Goal: Use online tool/utility: Utilize a website feature to perform a specific function

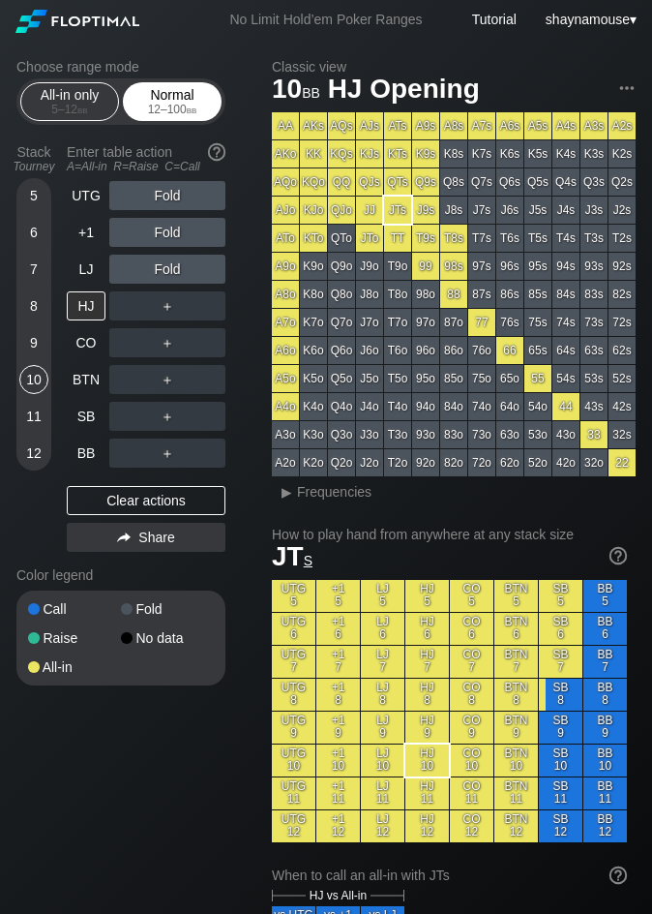
click at [196, 107] on span "bb" at bounding box center [192, 110] width 11 height 14
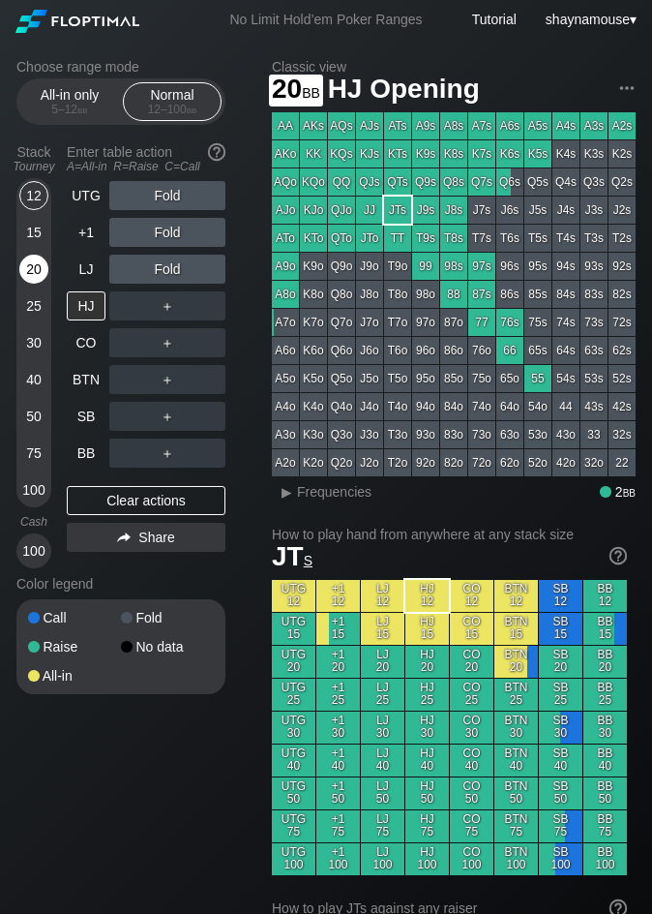
click at [24, 267] on div "20" at bounding box center [33, 269] width 29 height 29
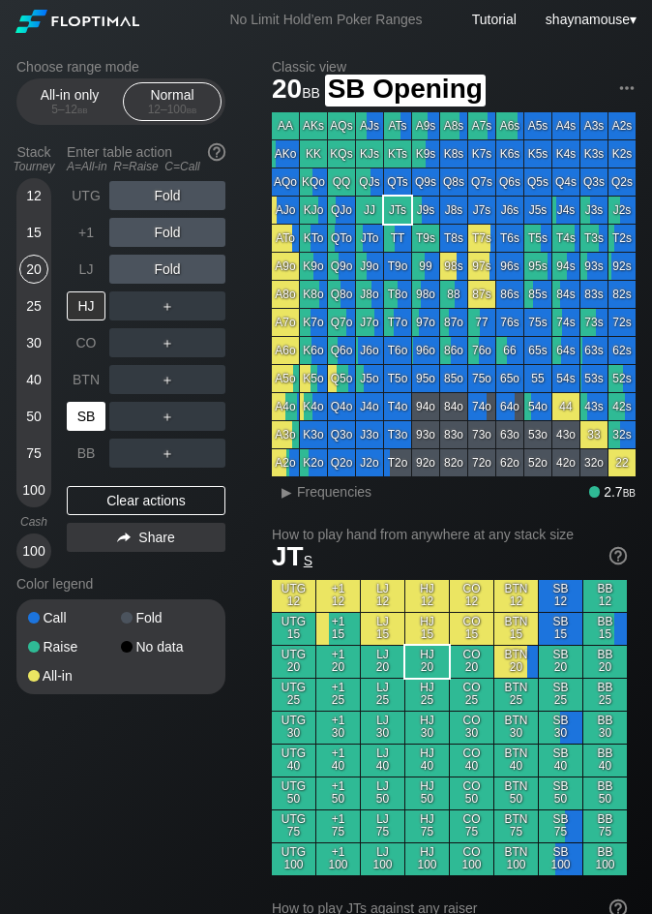
click at [82, 405] on div "SB" at bounding box center [86, 416] width 39 height 29
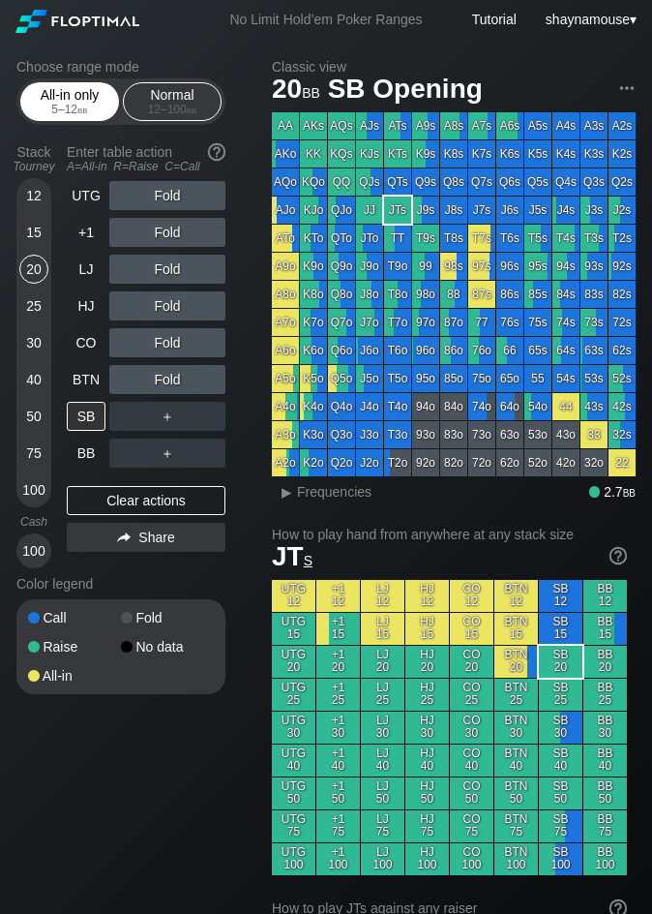
click at [37, 94] on div "All-in only 5 – 12 bb" at bounding box center [69, 101] width 89 height 37
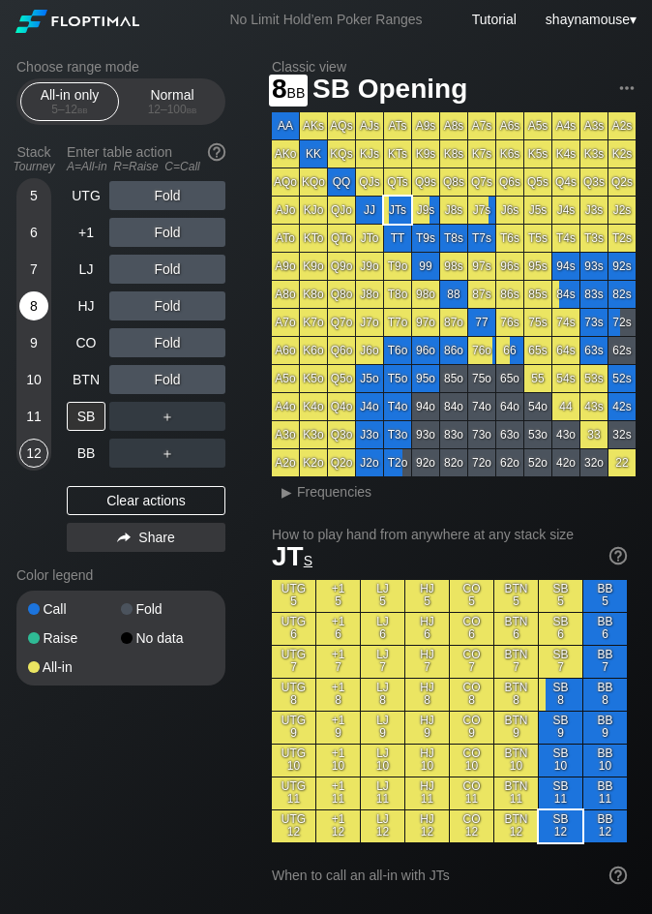
click at [28, 309] on div "8" at bounding box center [33, 305] width 29 height 29
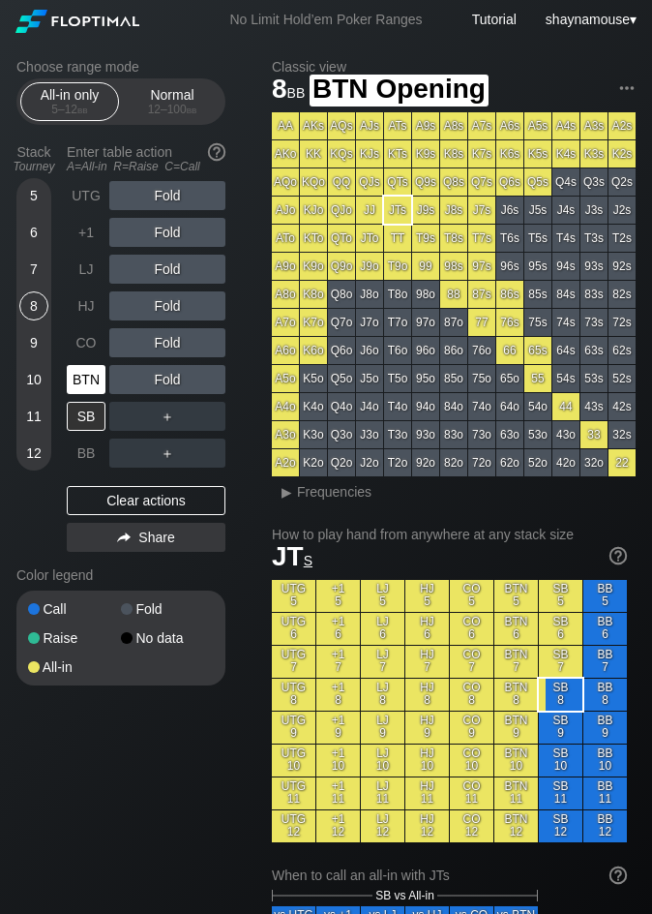
click at [83, 379] on div "BTN" at bounding box center [86, 379] width 39 height 29
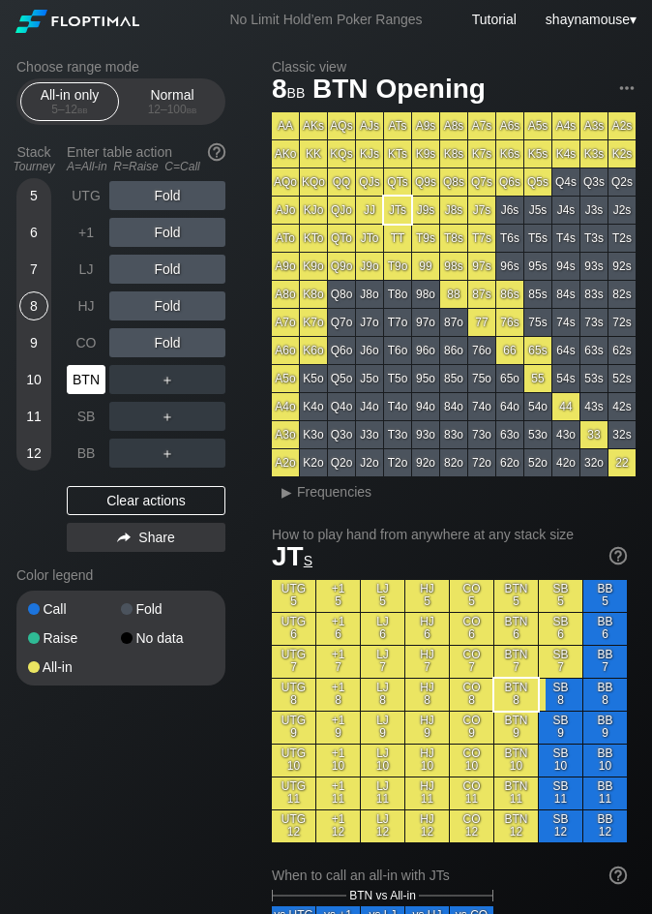
click at [83, 379] on div "BTN" at bounding box center [86, 379] width 39 height 29
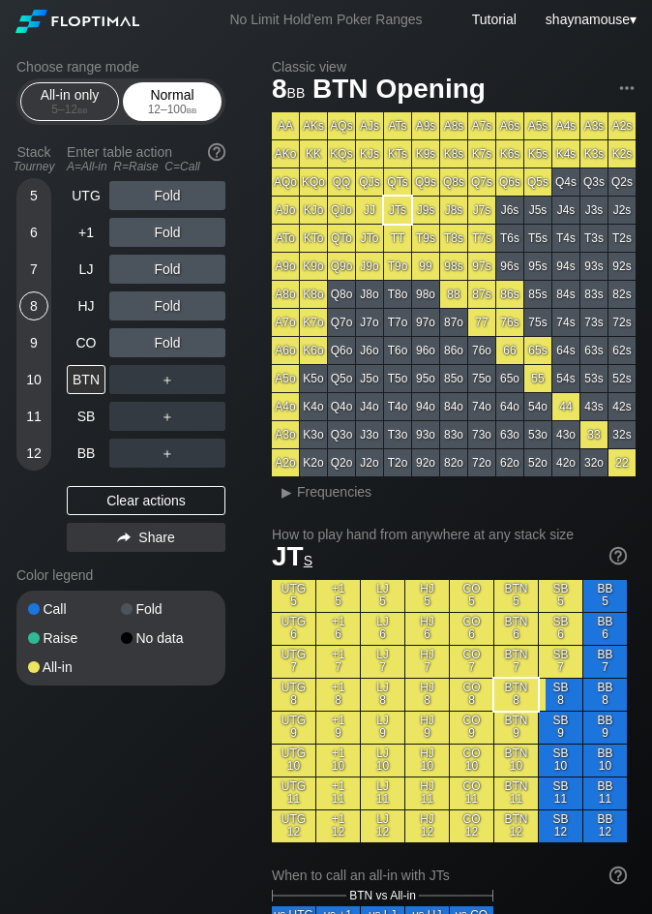
click at [172, 97] on div "Normal 12 – 100 bb" at bounding box center [172, 101] width 89 height 37
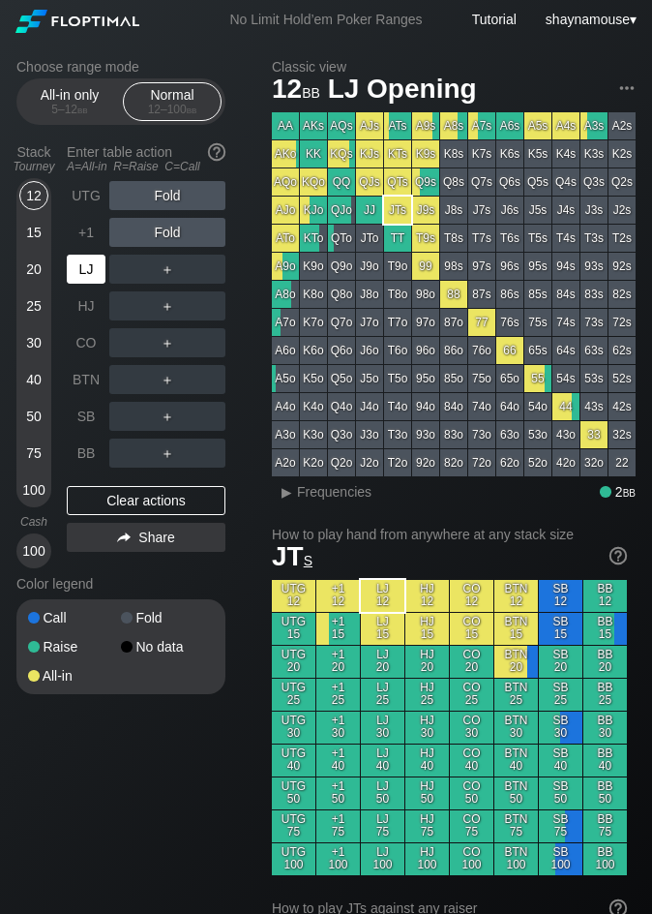
click at [81, 264] on div "LJ" at bounding box center [86, 269] width 39 height 29
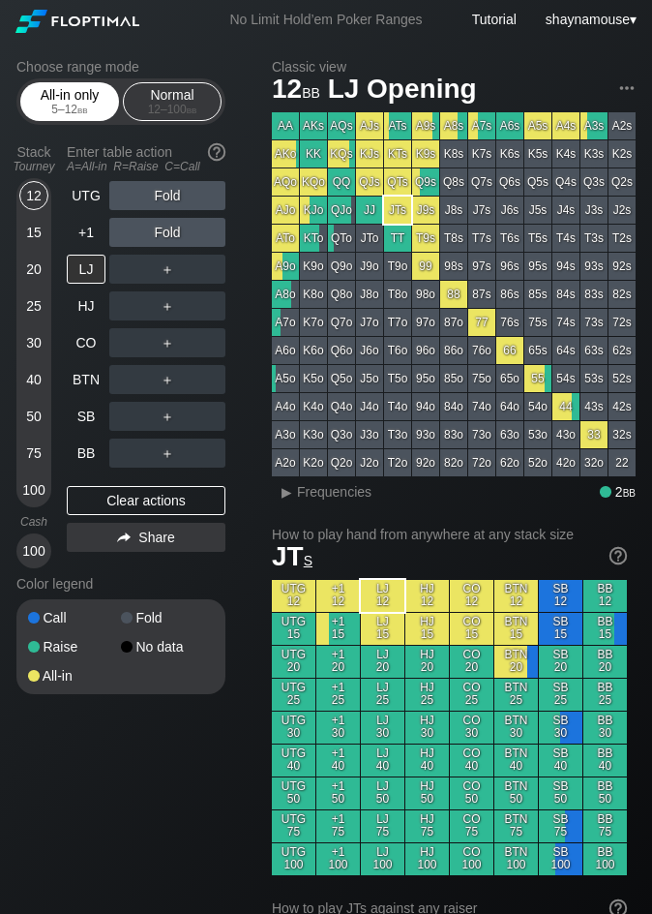
click at [43, 91] on div "All-in only 5 – 12 bb" at bounding box center [69, 101] width 89 height 37
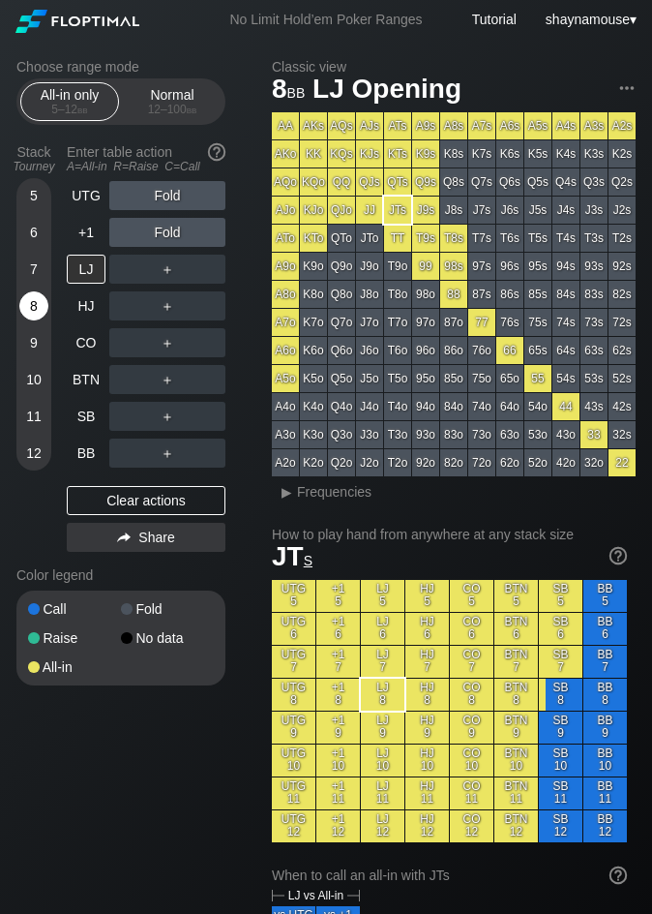
click at [20, 310] on div "8" at bounding box center [33, 305] width 29 height 29
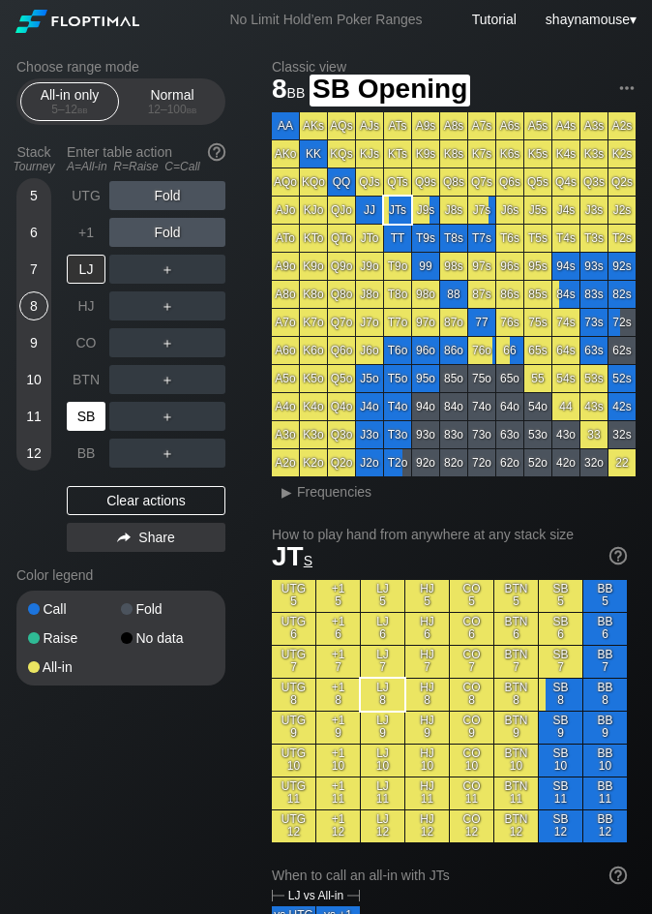
click at [81, 411] on div "SB" at bounding box center [86, 416] width 39 height 29
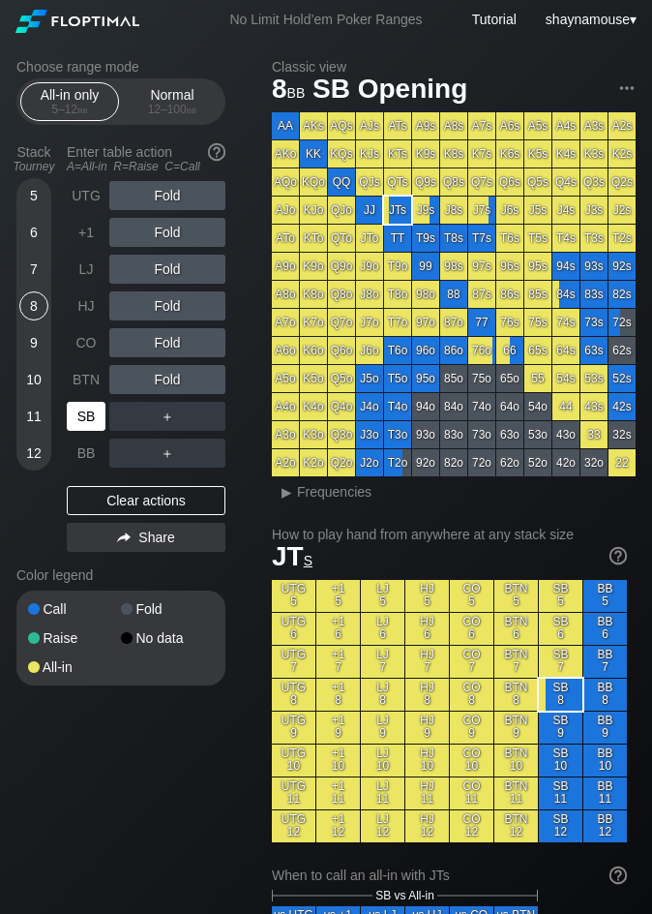
click at [81, 411] on div "SB" at bounding box center [86, 416] width 39 height 29
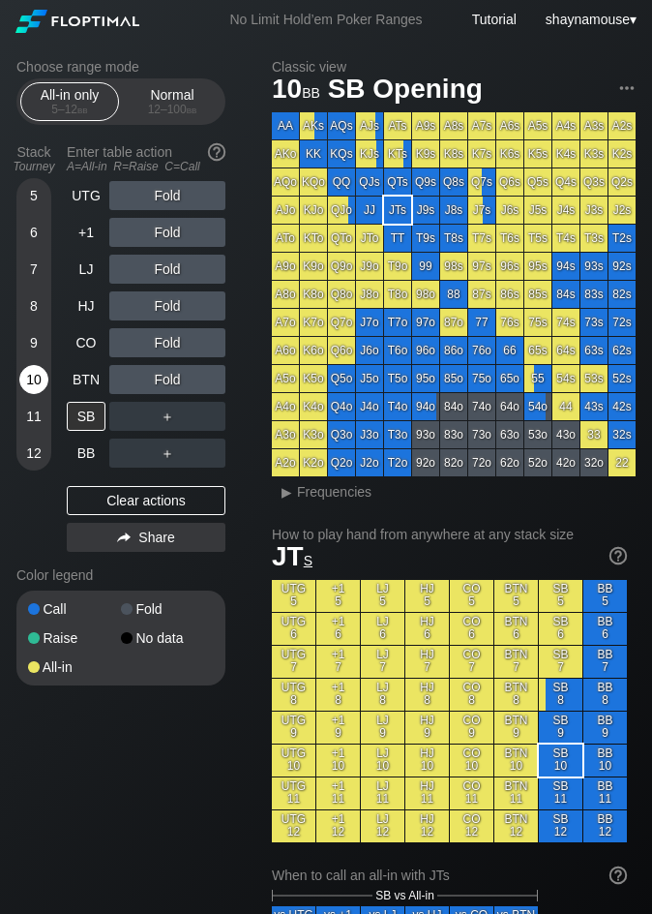
click at [34, 383] on div "10" at bounding box center [33, 379] width 29 height 29
click at [213, 415] on div "C ✕" at bounding box center [207, 416] width 38 height 29
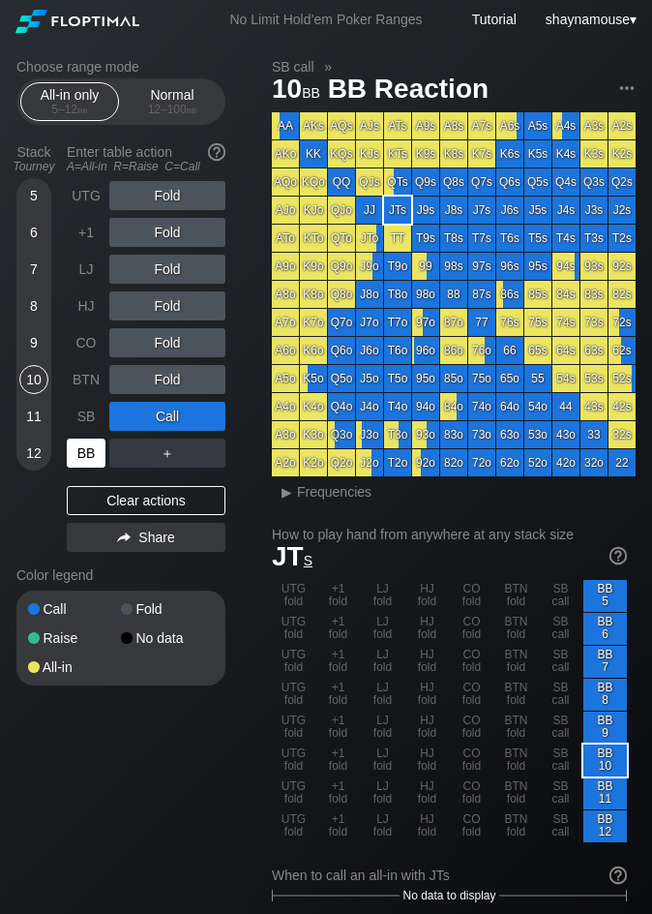
click at [87, 450] on div "BB" at bounding box center [86, 452] width 39 height 29
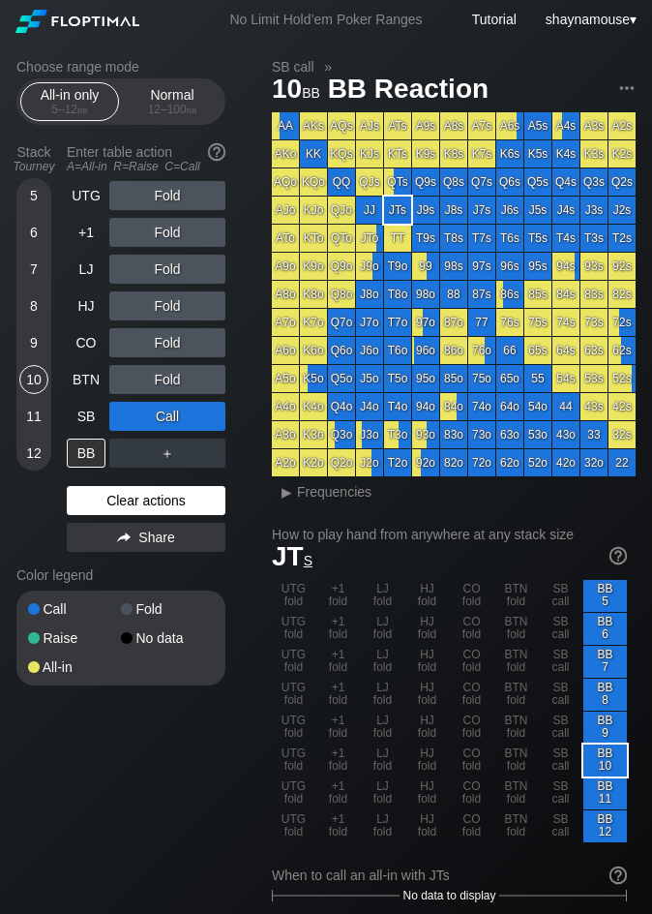
click at [141, 496] on div "Clear actions" at bounding box center [146, 500] width 159 height 29
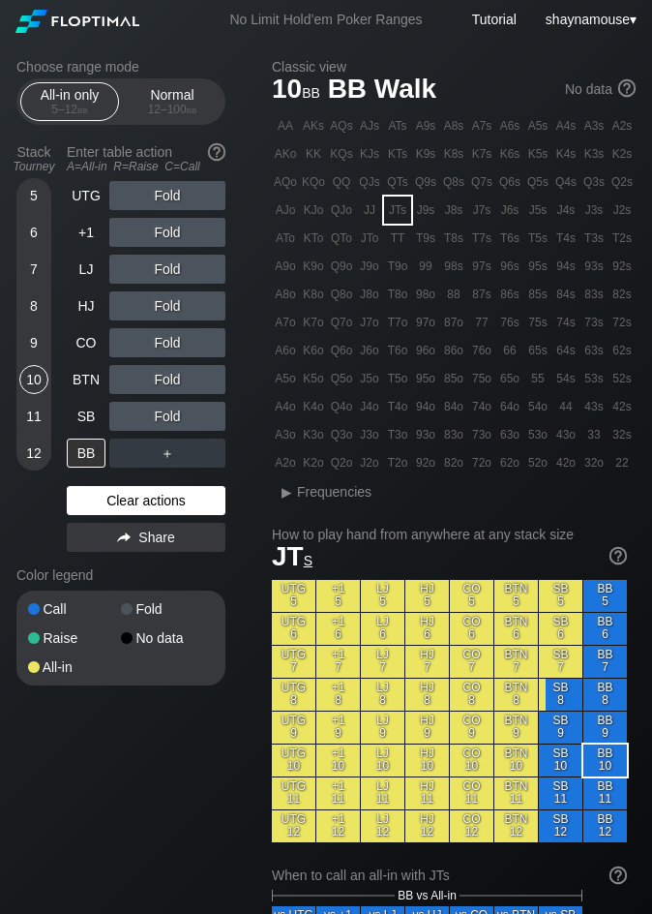
click at [141, 496] on div "Clear actions" at bounding box center [146, 500] width 159 height 29
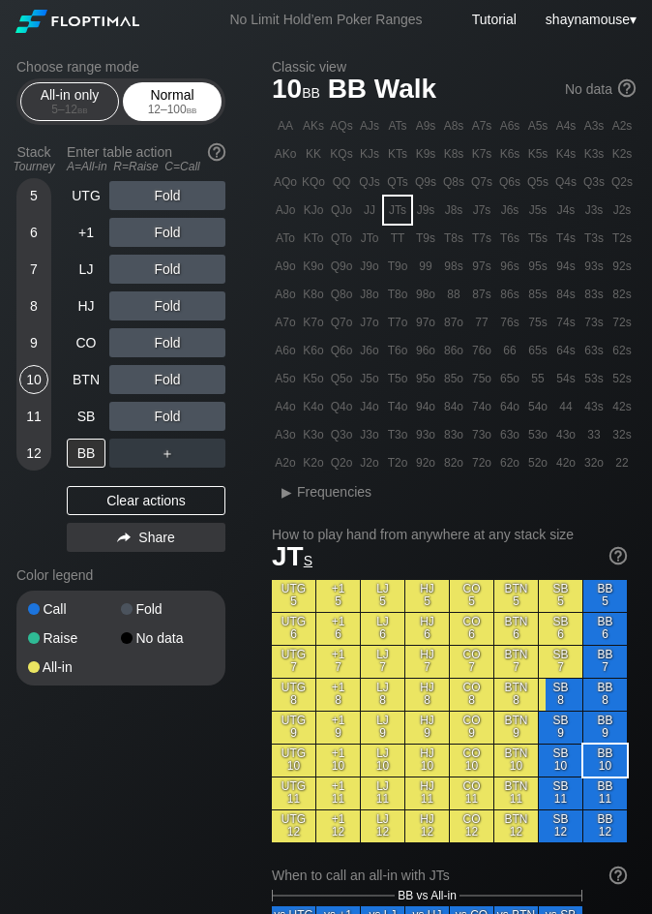
click at [188, 86] on div "Normal 12 – 100 bb" at bounding box center [172, 101] width 89 height 37
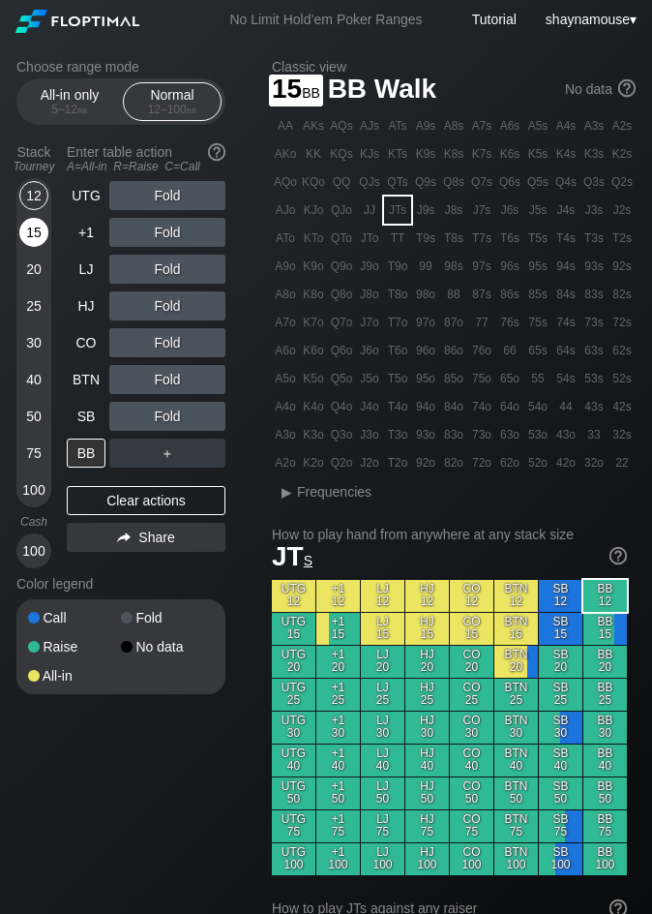
click at [40, 222] on div "15" at bounding box center [33, 232] width 29 height 29
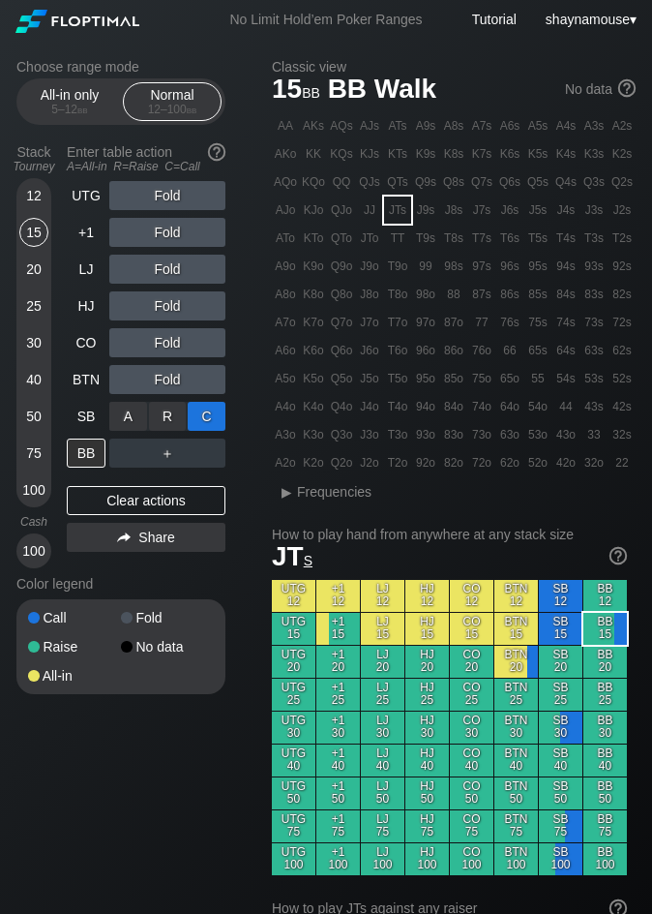
click at [213, 422] on div "C ✕" at bounding box center [207, 416] width 38 height 29
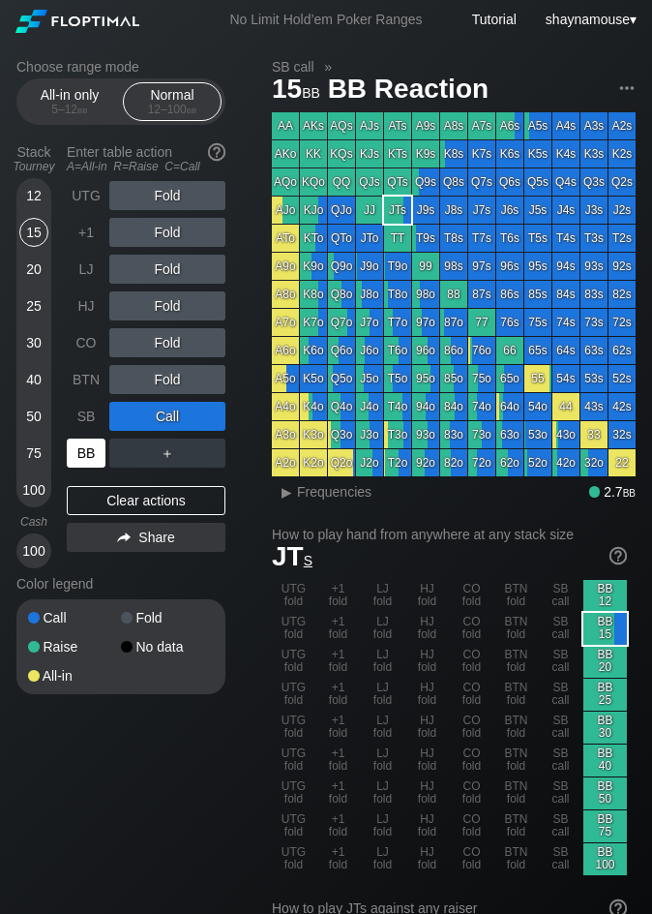
click at [86, 458] on div "BB" at bounding box center [86, 452] width 39 height 29
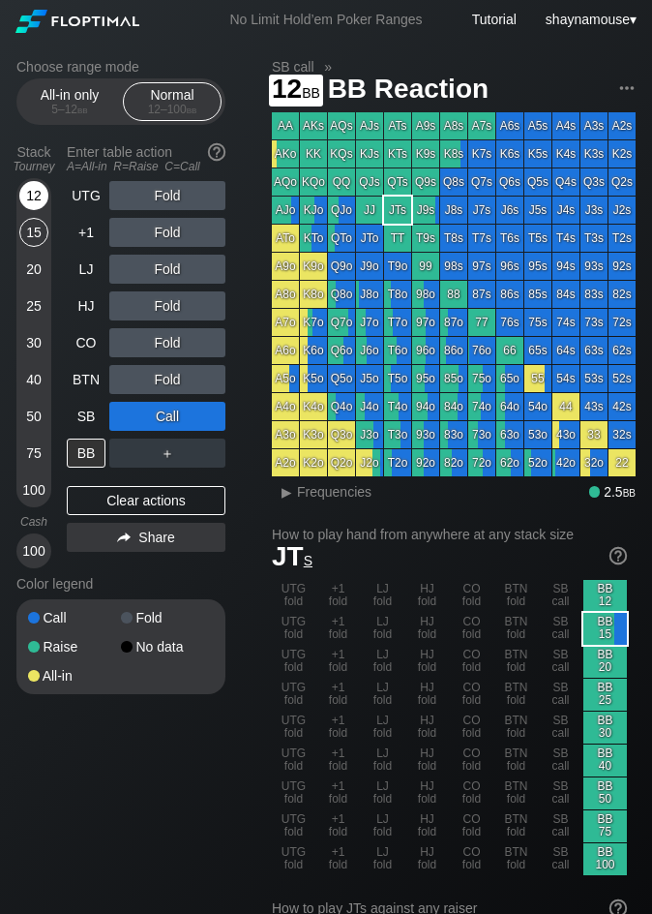
click at [39, 200] on div "12" at bounding box center [33, 195] width 29 height 29
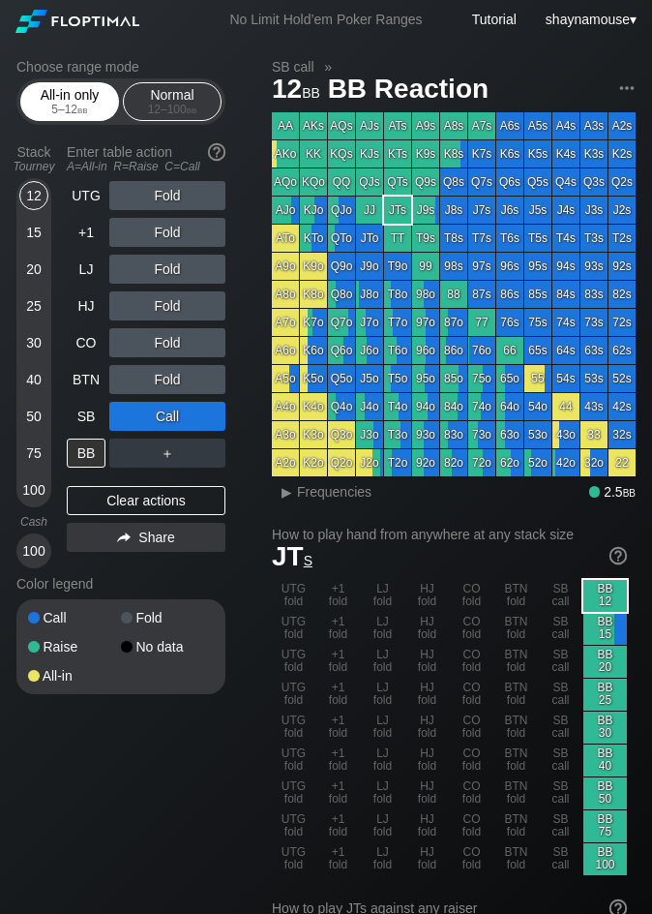
click at [77, 110] on span "bb" at bounding box center [82, 110] width 11 height 14
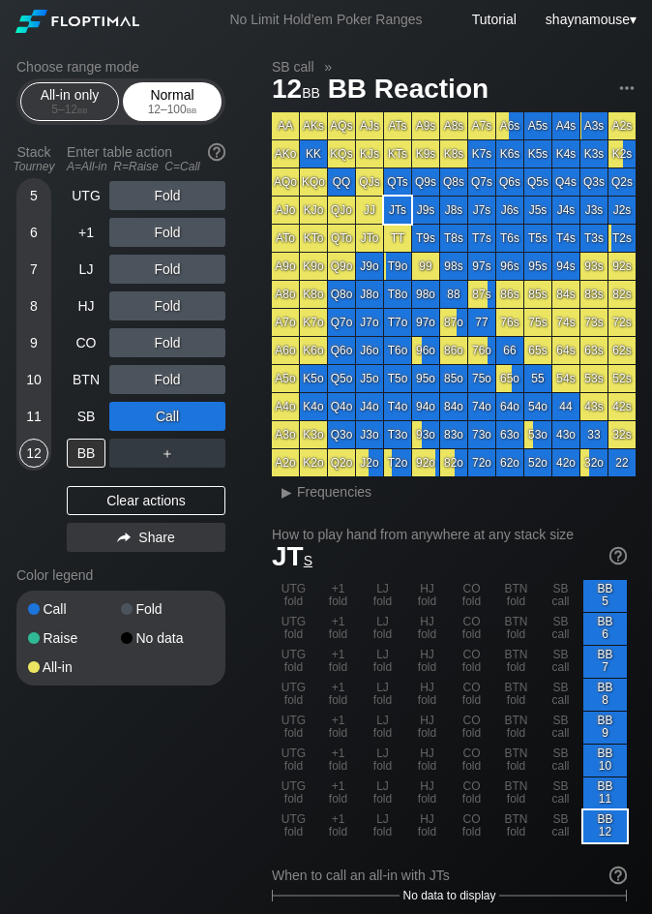
click at [172, 99] on div "Normal 12 – 100 bb" at bounding box center [172, 101] width 89 height 37
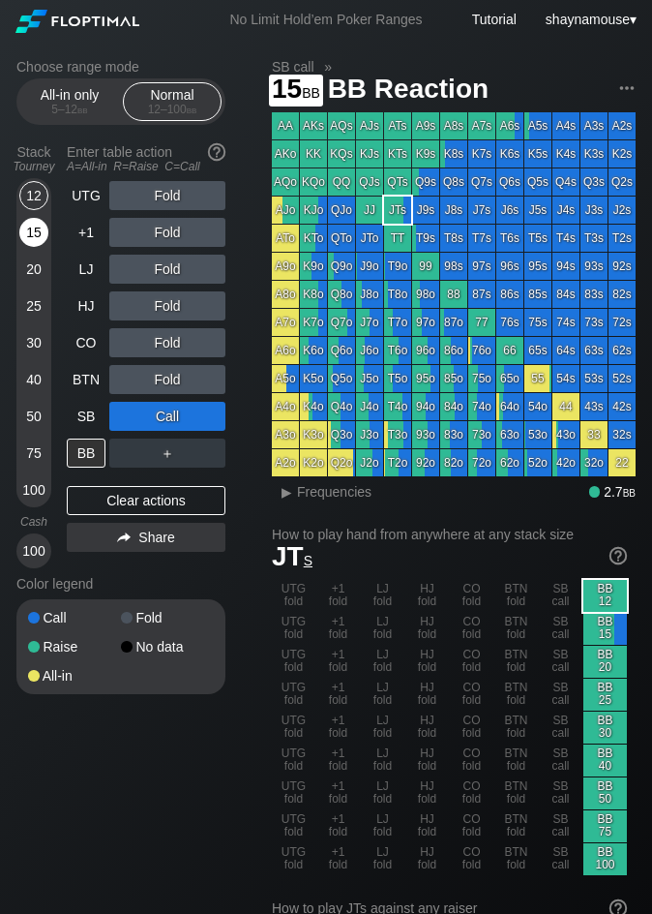
click at [36, 226] on div "15" at bounding box center [33, 232] width 29 height 29
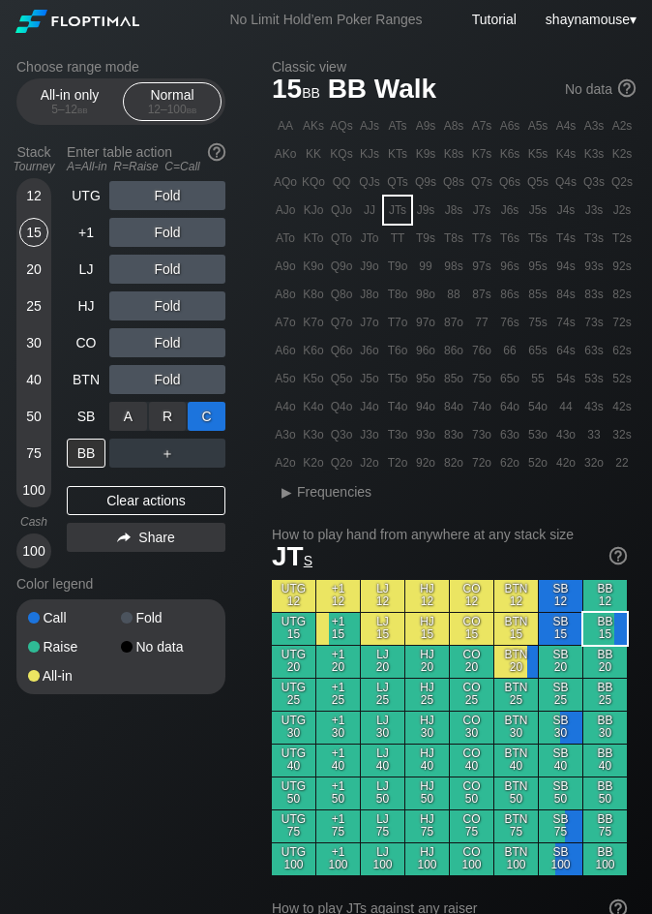
click at [220, 417] on div "C ✕" at bounding box center [207, 416] width 38 height 29
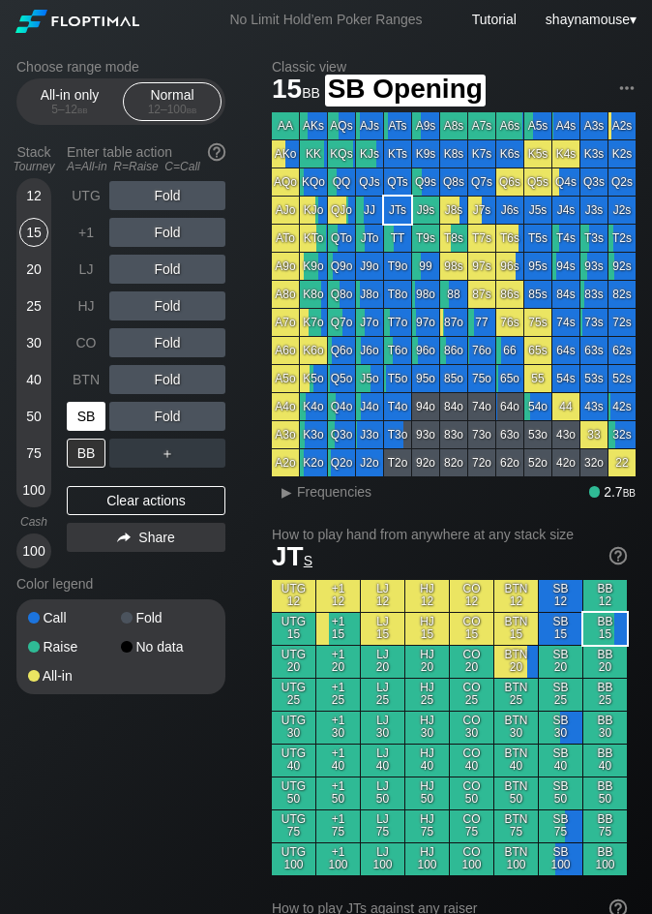
click at [97, 425] on div "SB" at bounding box center [86, 416] width 39 height 29
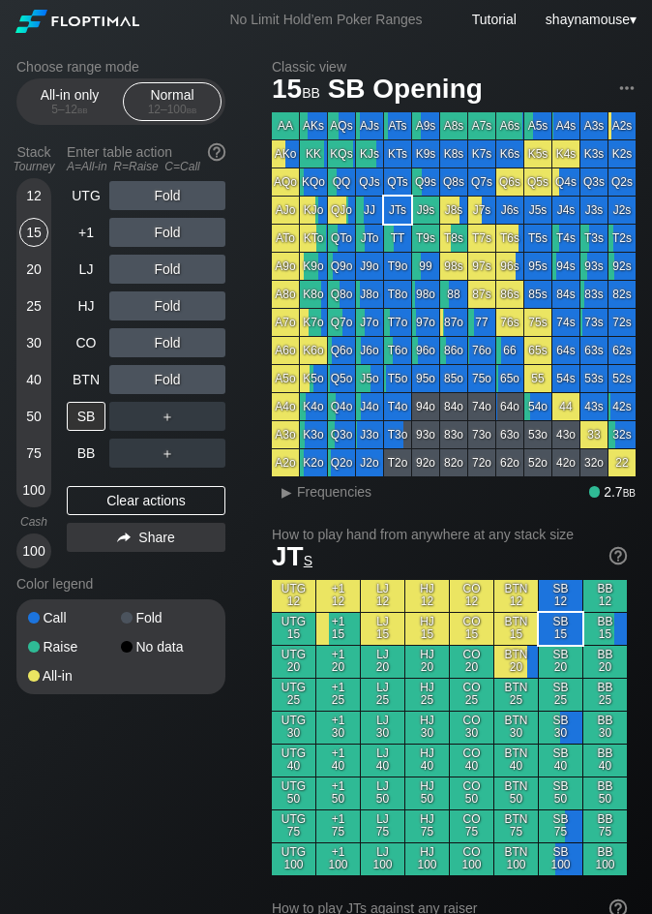
click at [93, 97] on div "All-in only 5 – 12 bb" at bounding box center [69, 101] width 89 height 37
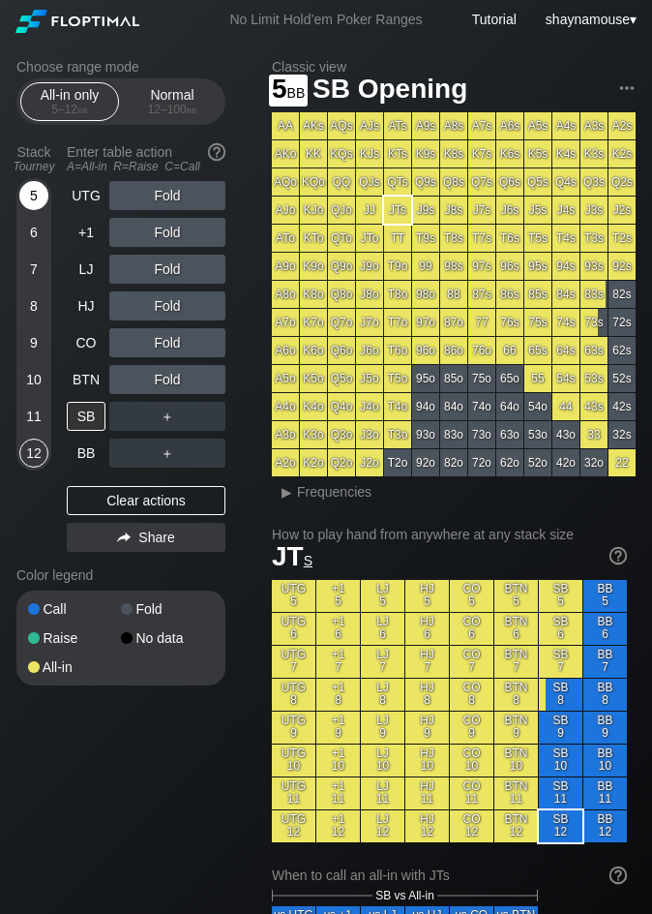
click at [42, 191] on div "5" at bounding box center [33, 195] width 29 height 29
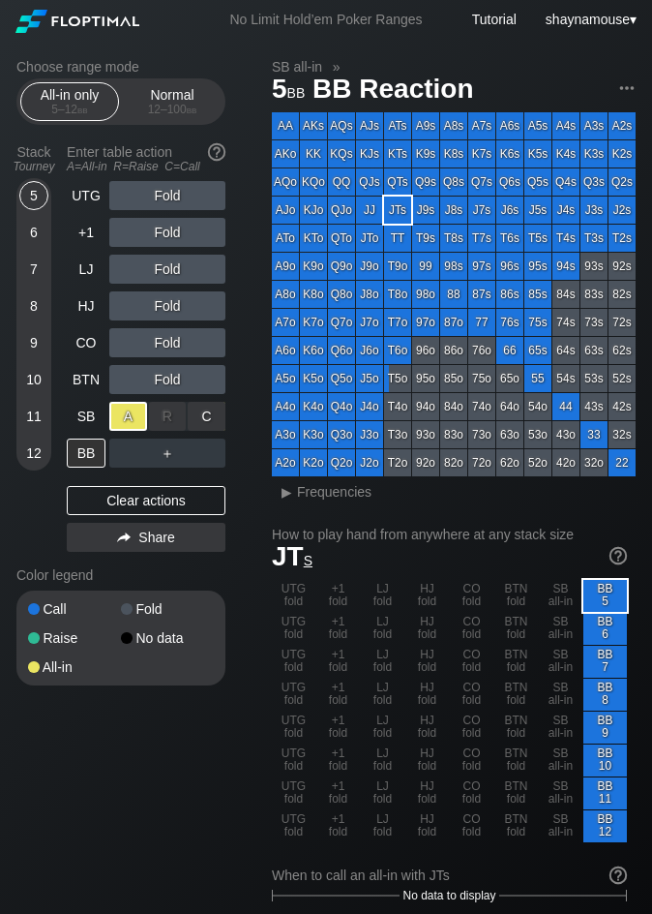
click at [123, 430] on div "A ✕" at bounding box center [128, 416] width 38 height 29
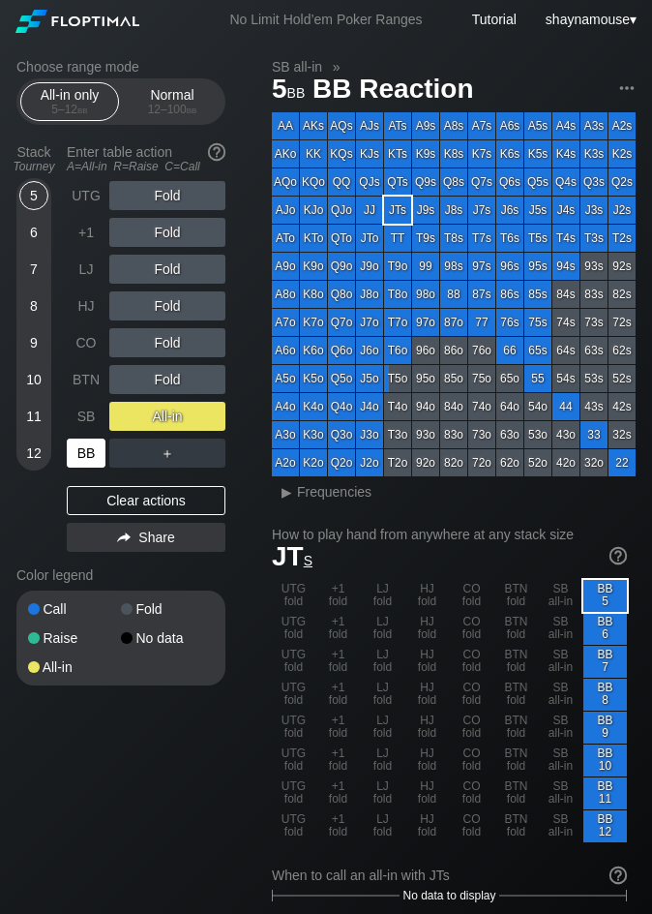
click at [85, 452] on div "BB" at bounding box center [86, 452] width 39 height 29
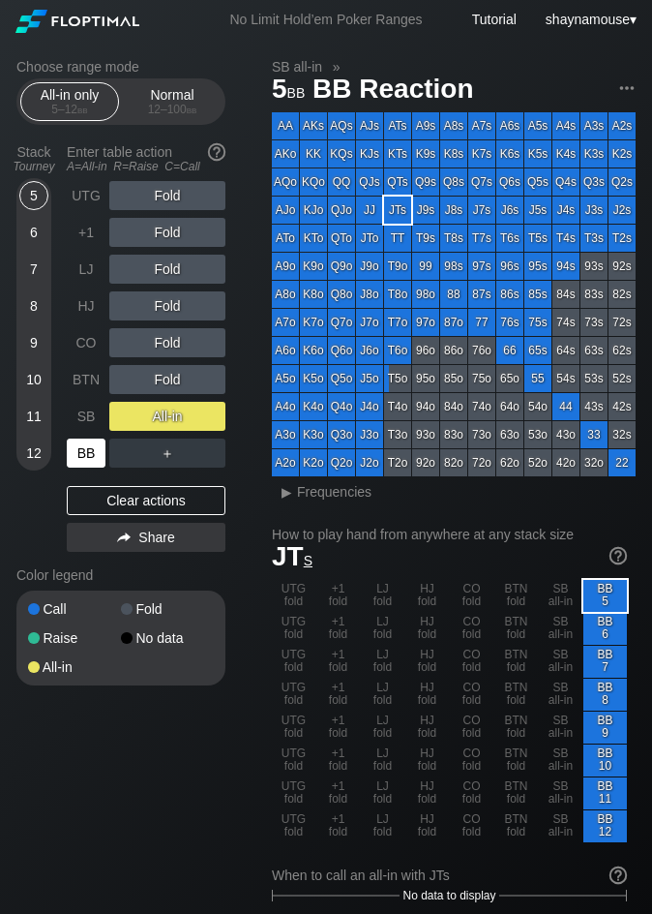
click at [85, 452] on div "BB" at bounding box center [86, 452] width 39 height 29
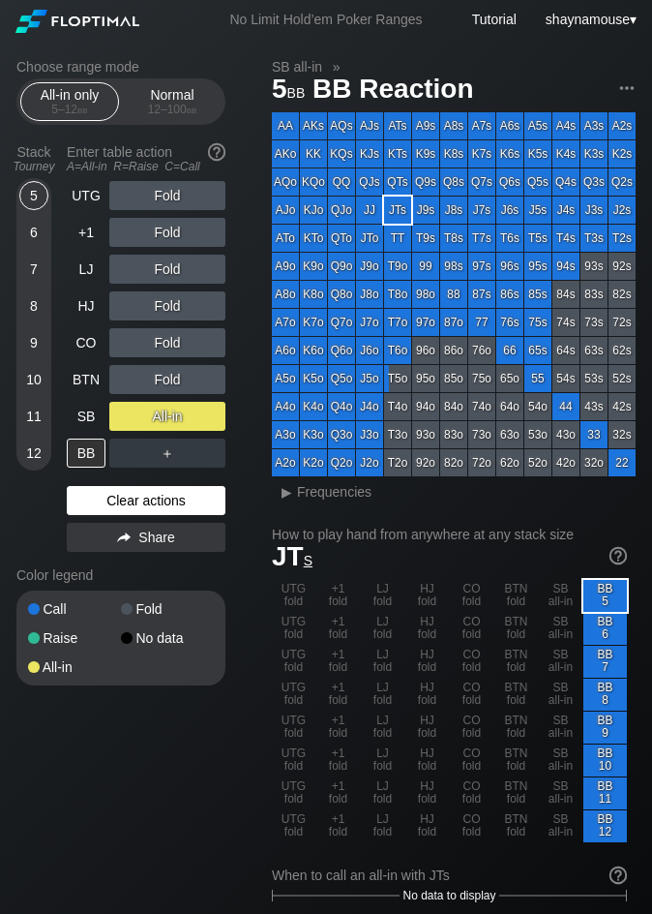
click at [140, 505] on div "Clear actions" at bounding box center [146, 500] width 159 height 29
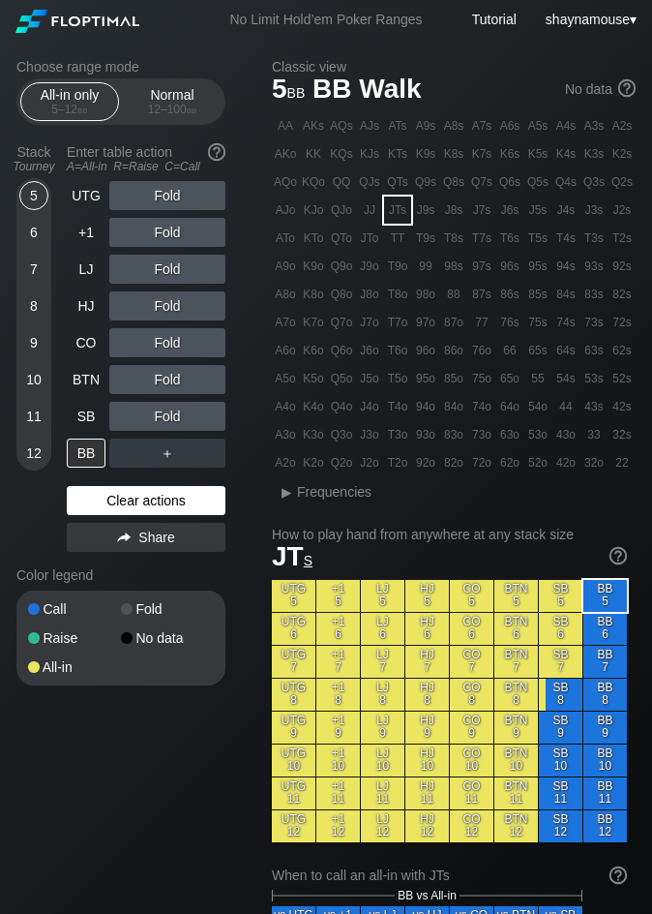
click at [140, 505] on div "Clear actions" at bounding box center [146, 500] width 159 height 29
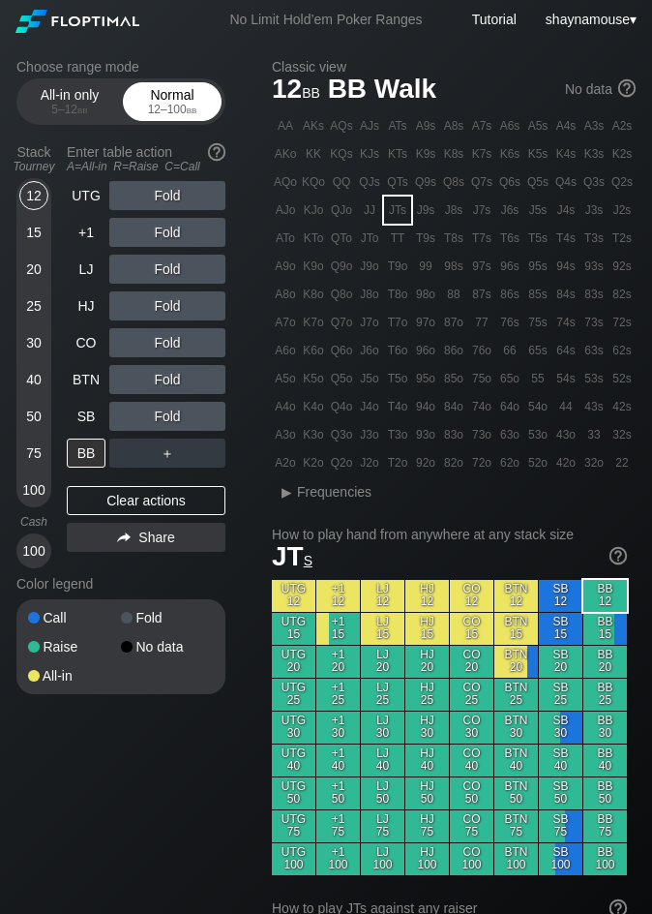
click at [195, 105] on span "bb" at bounding box center [192, 110] width 11 height 14
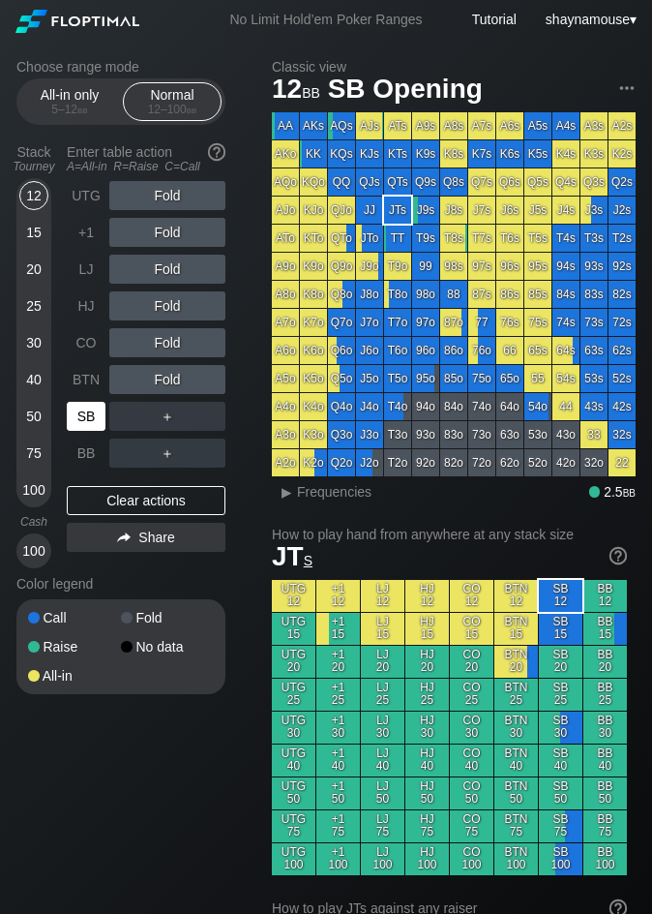
click at [98, 412] on div "SB" at bounding box center [86, 416] width 39 height 29
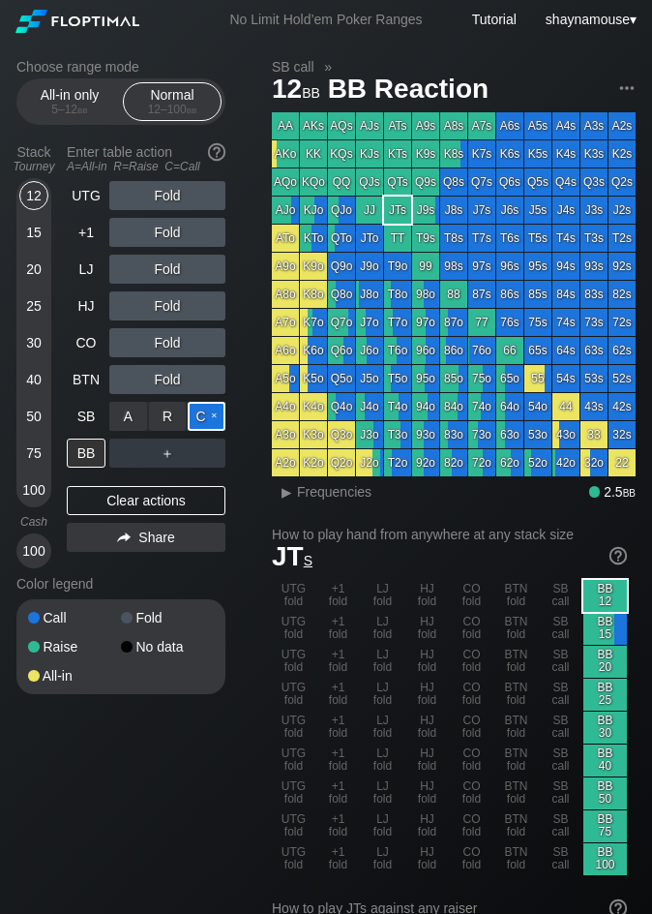
click at [207, 414] on div "C ✕" at bounding box center [207, 416] width 38 height 29
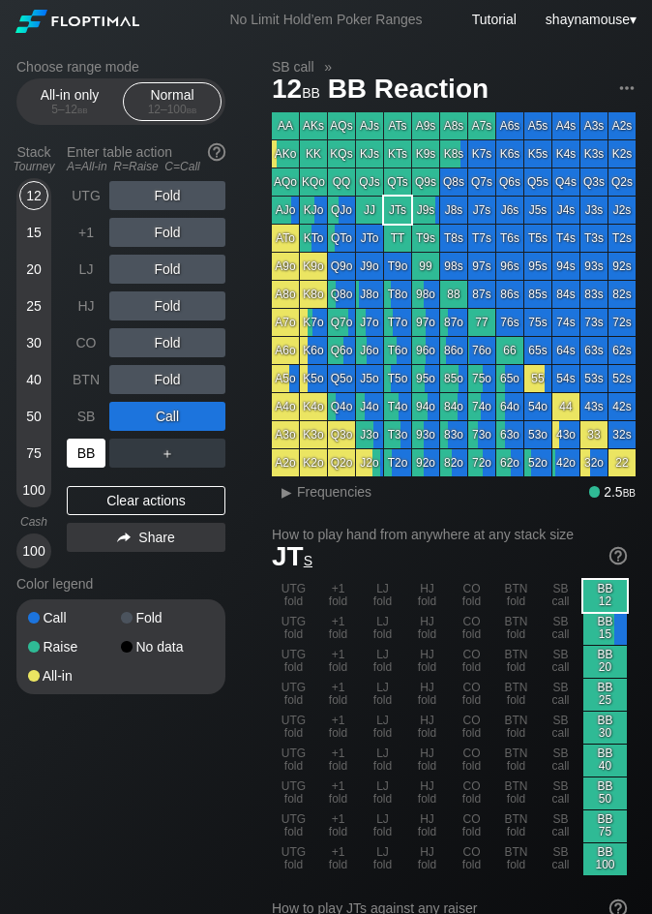
click at [99, 447] on div "BB" at bounding box center [86, 452] width 39 height 29
click at [306, 493] on span "Frequencies" at bounding box center [334, 491] width 75 height 15
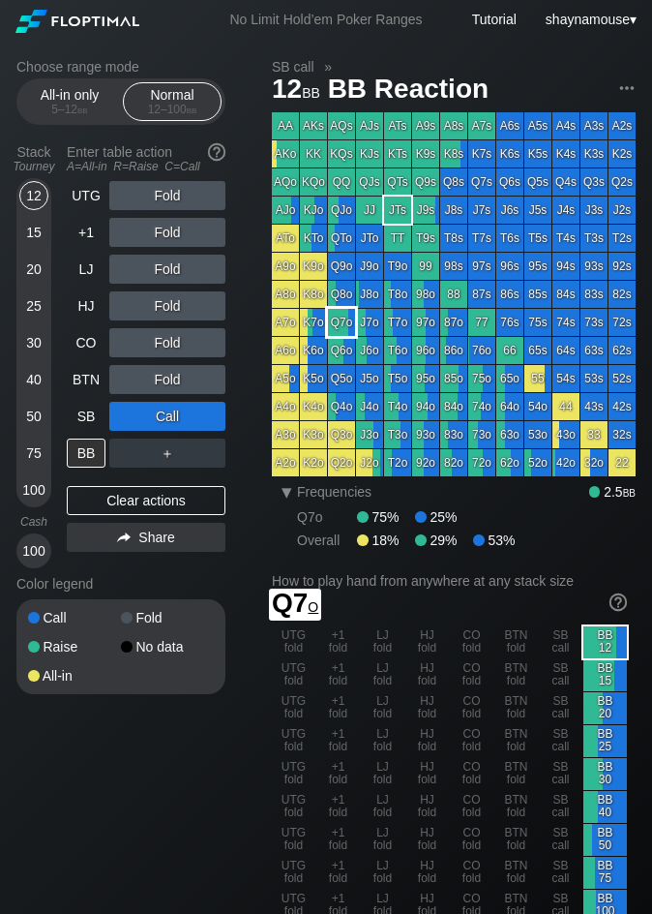
click at [336, 317] on div "Q7o" at bounding box center [341, 322] width 27 height 27
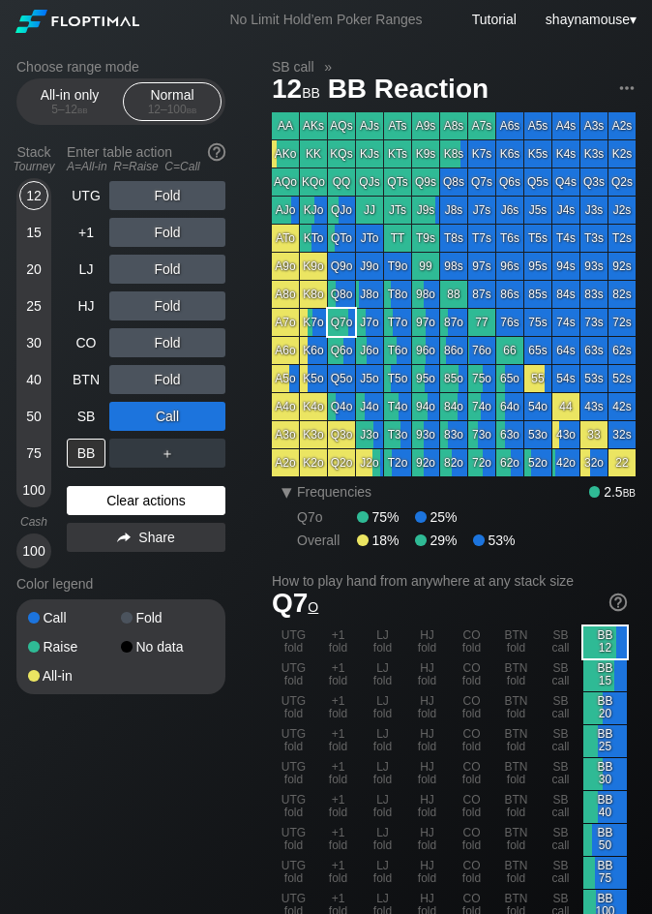
click at [156, 500] on div "Clear actions" at bounding box center [146, 500] width 159 height 29
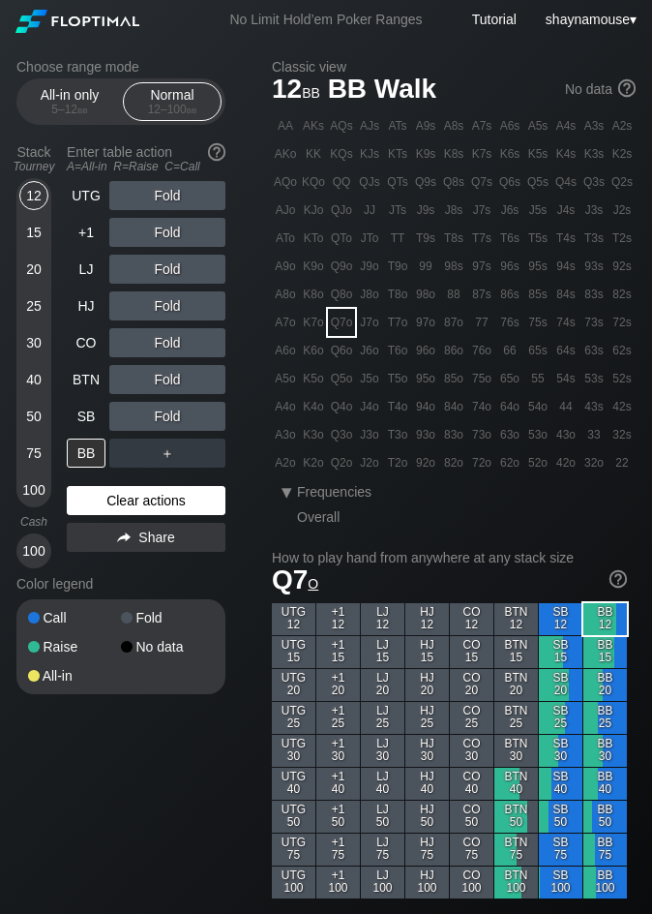
click at [156, 500] on div "Clear actions" at bounding box center [146, 500] width 159 height 29
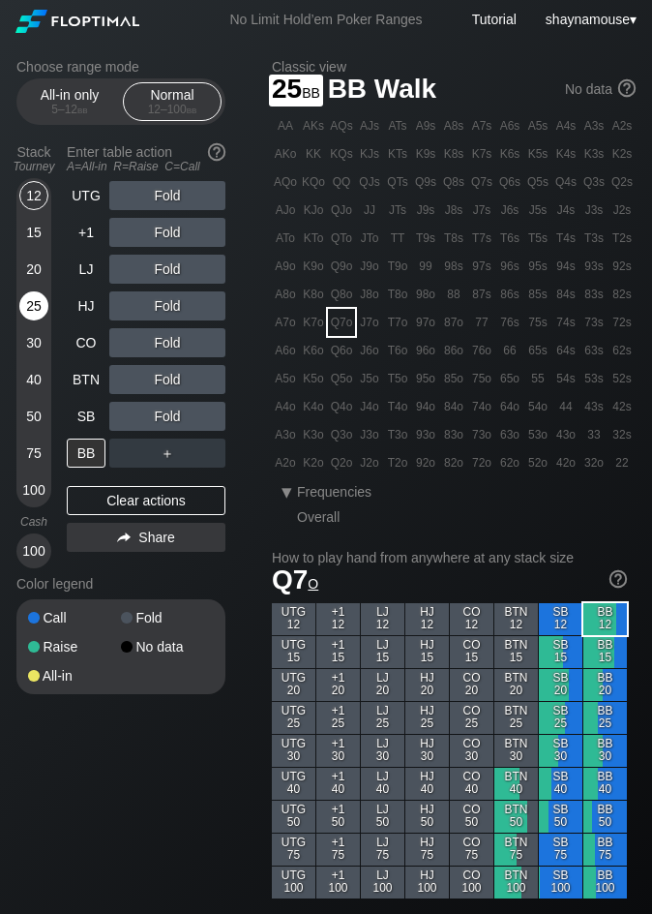
click at [33, 298] on div "25" at bounding box center [33, 305] width 29 height 29
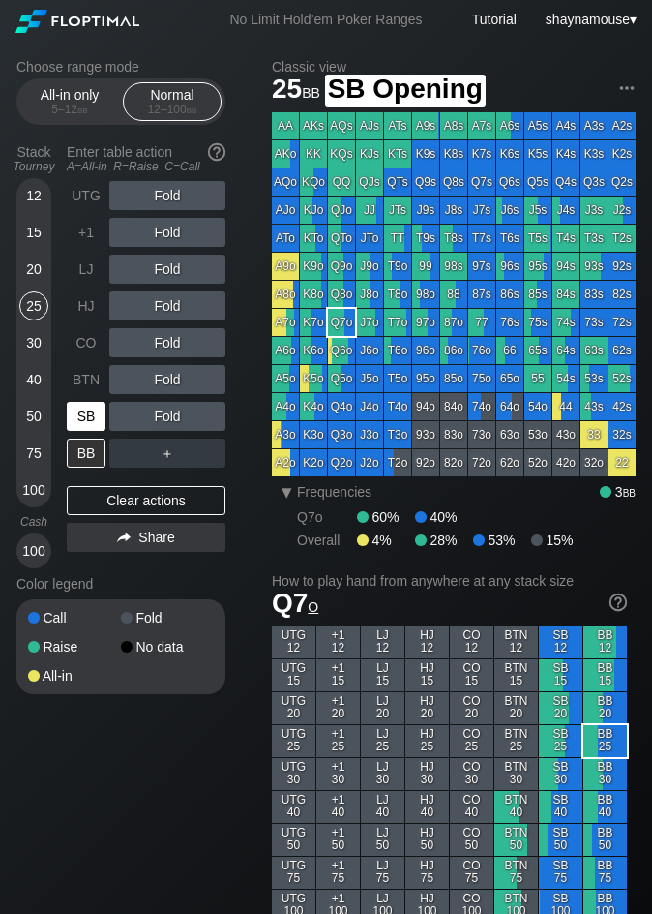
click at [94, 415] on div "SB" at bounding box center [86, 416] width 39 height 29
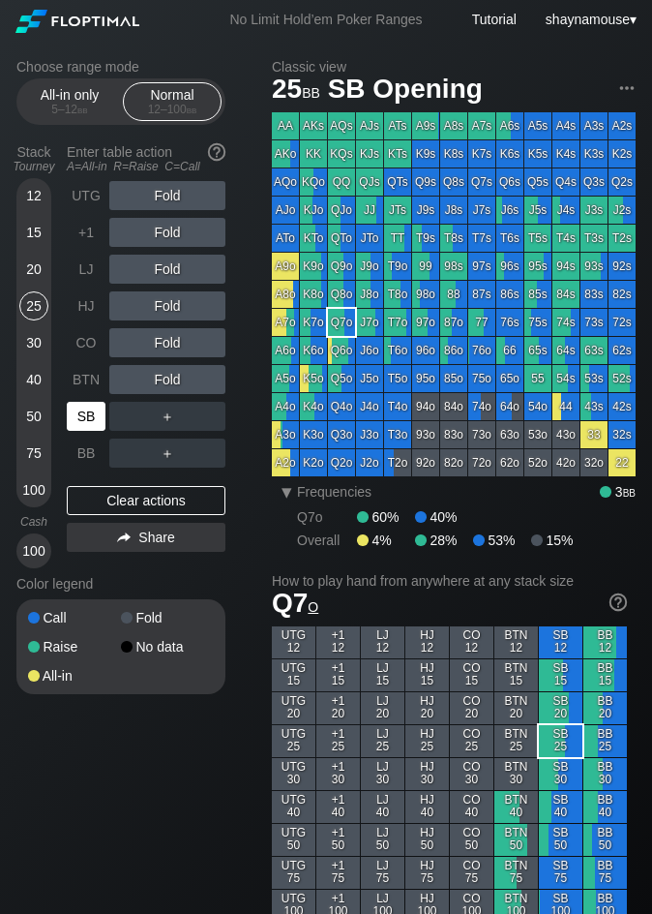
click at [94, 415] on div "SB" at bounding box center [86, 416] width 39 height 29
click at [93, 424] on div "SB" at bounding box center [86, 416] width 39 height 29
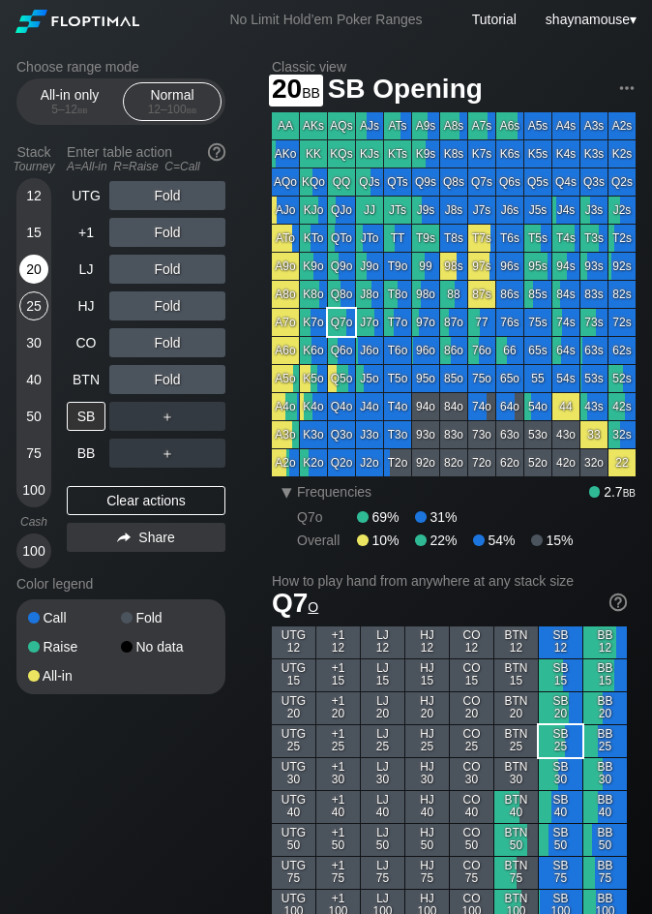
click at [19, 257] on div "20" at bounding box center [33, 273] width 29 height 37
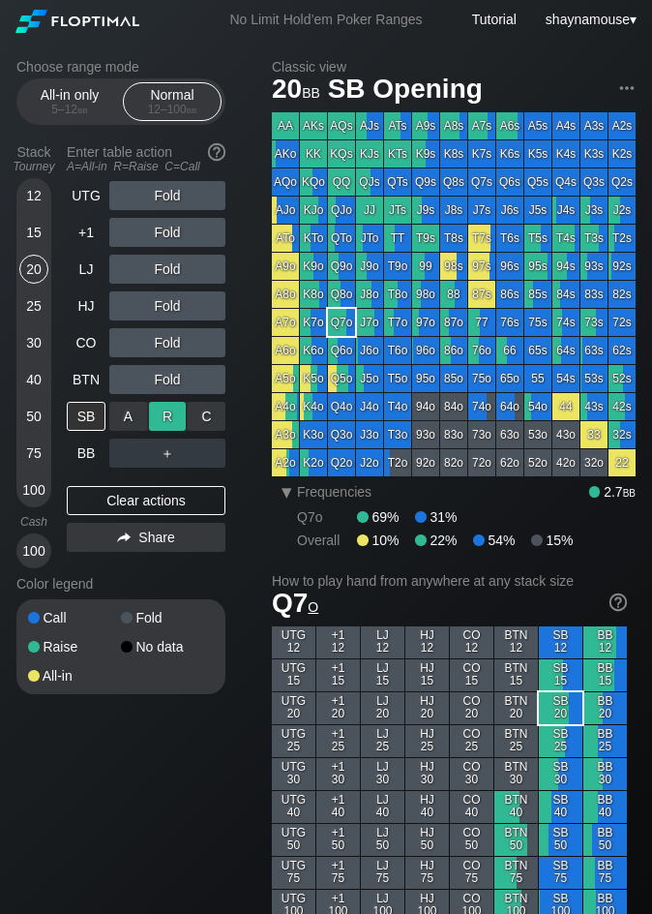
click at [165, 422] on div "R ✕" at bounding box center [168, 416] width 38 height 29
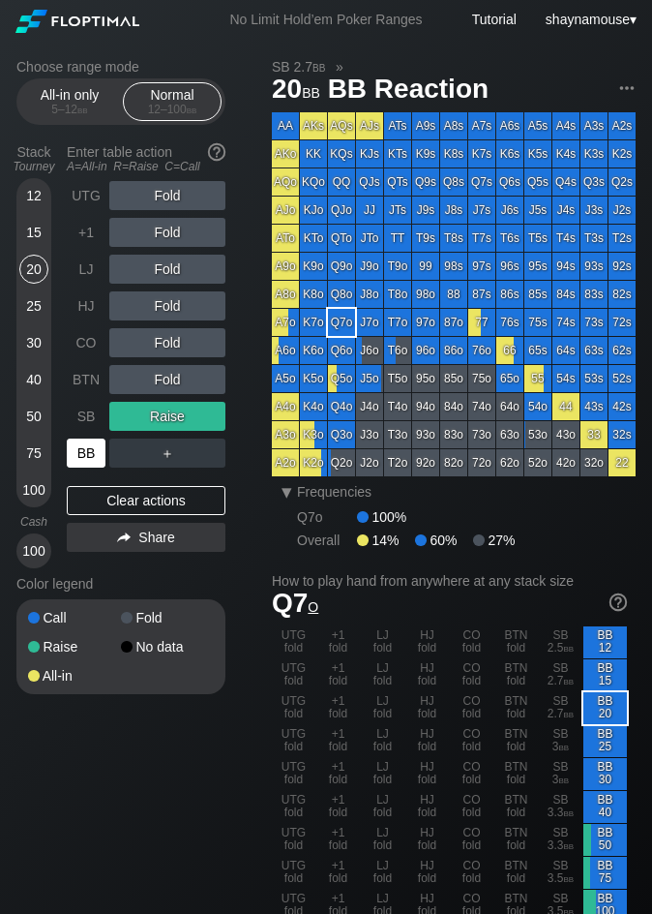
click at [89, 459] on div "BB" at bounding box center [86, 452] width 39 height 29
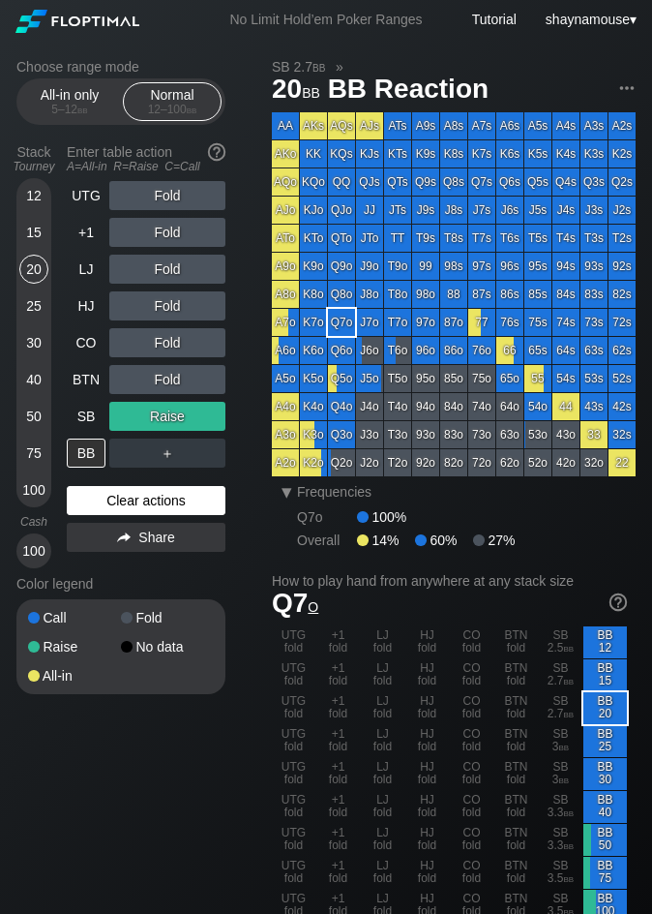
click at [152, 504] on div "Clear actions" at bounding box center [146, 500] width 159 height 29
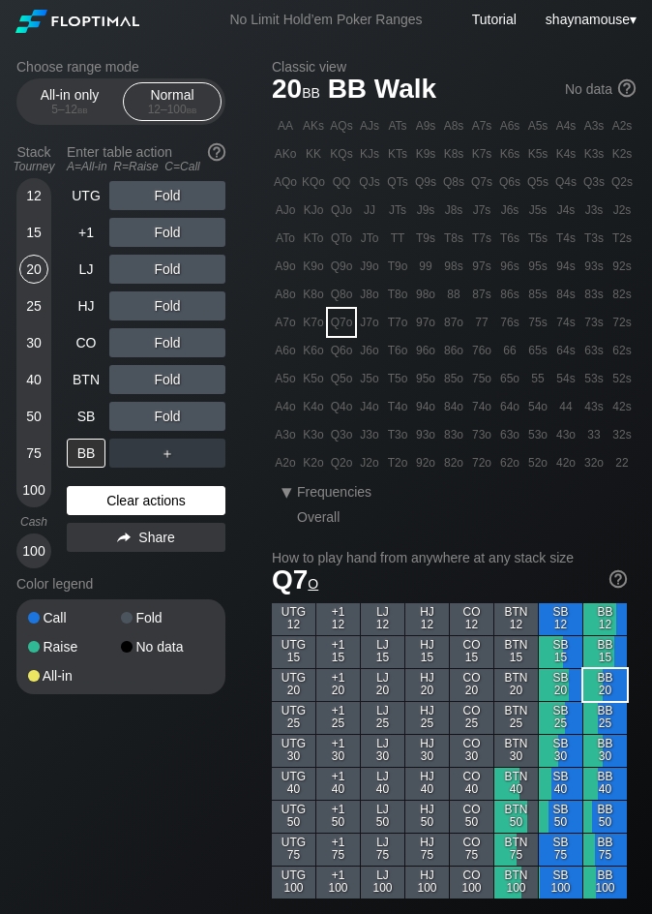
click at [152, 504] on div "Clear actions" at bounding box center [146, 500] width 159 height 29
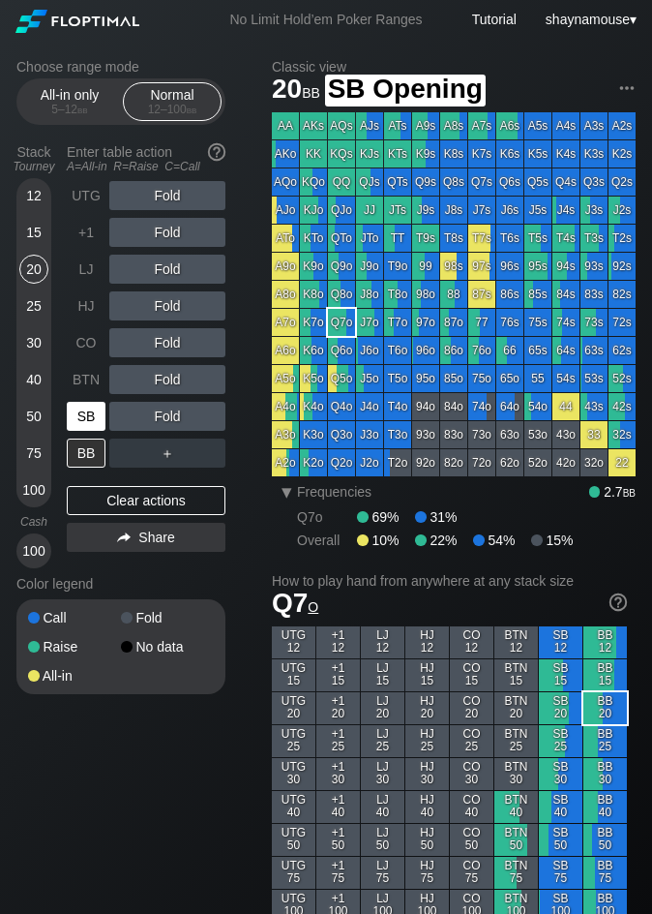
click at [87, 420] on div "SB" at bounding box center [86, 416] width 39 height 29
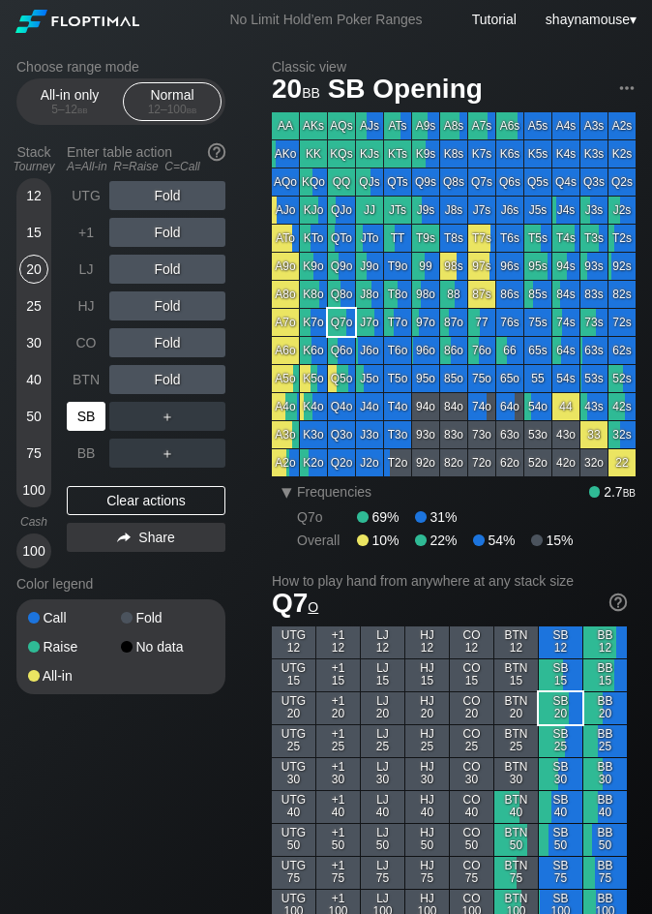
click at [87, 420] on div "SB" at bounding box center [86, 416] width 39 height 29
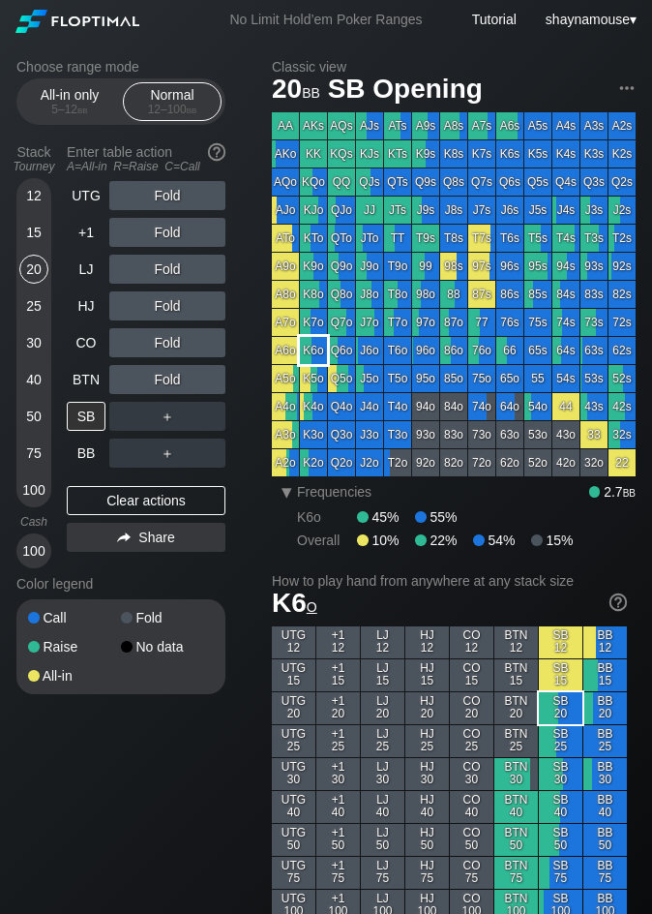
click at [312, 356] on div "K6o" at bounding box center [313, 350] width 27 height 27
click at [196, 376] on div "C ✕" at bounding box center [207, 379] width 38 height 29
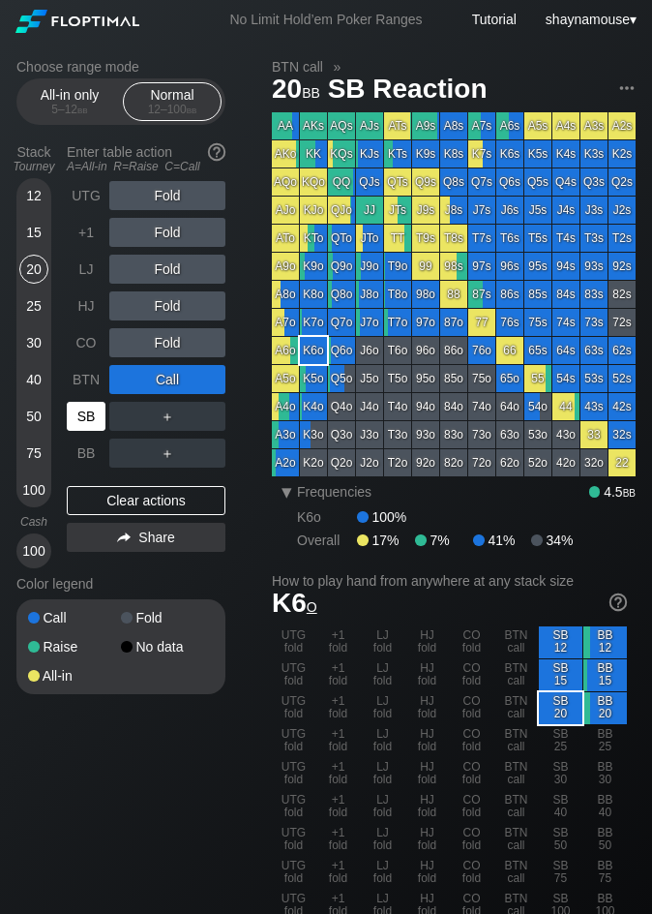
click at [90, 413] on div "SB" at bounding box center [86, 416] width 39 height 29
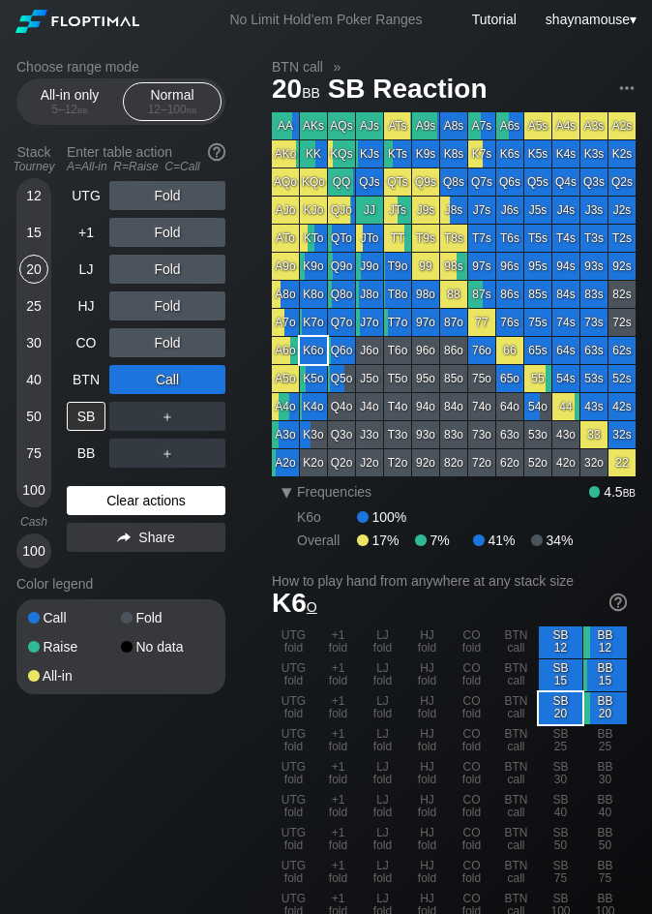
click at [182, 491] on div "Clear actions" at bounding box center [146, 500] width 159 height 29
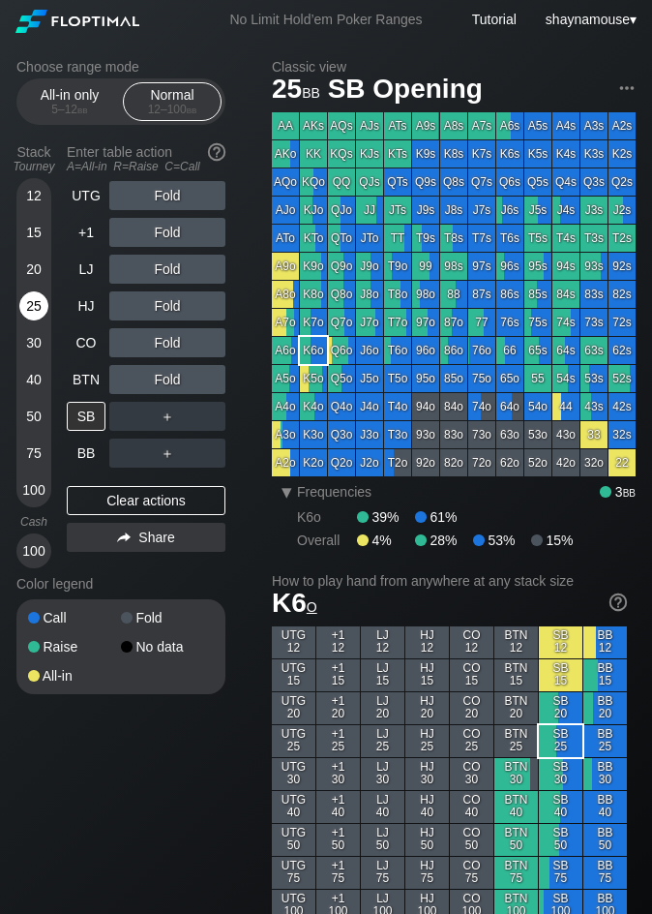
click at [32, 305] on div "25" at bounding box center [33, 305] width 29 height 29
click at [197, 419] on div "C ✕" at bounding box center [207, 416] width 38 height 29
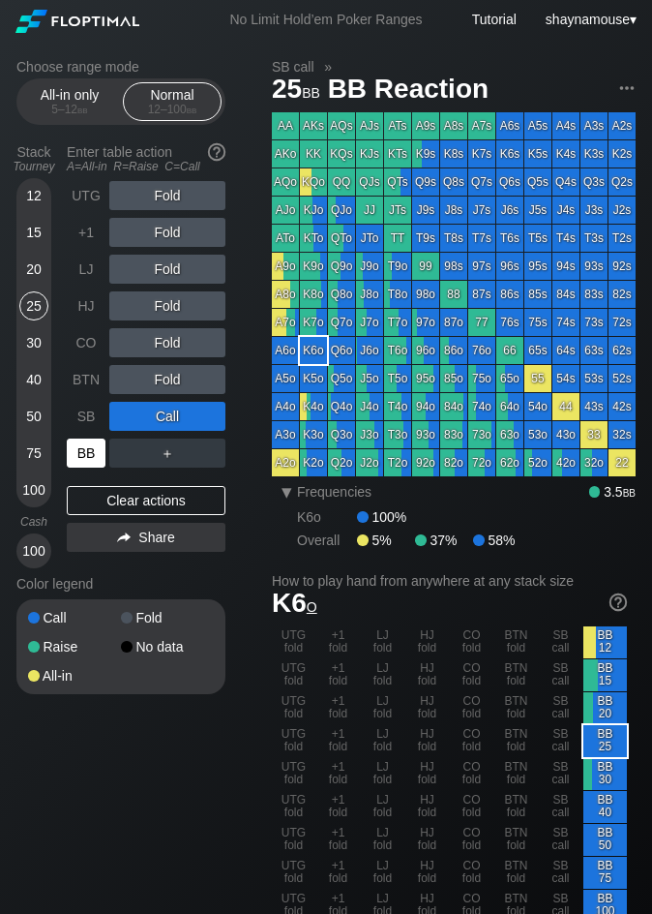
click at [75, 456] on div "BB" at bounding box center [86, 452] width 39 height 29
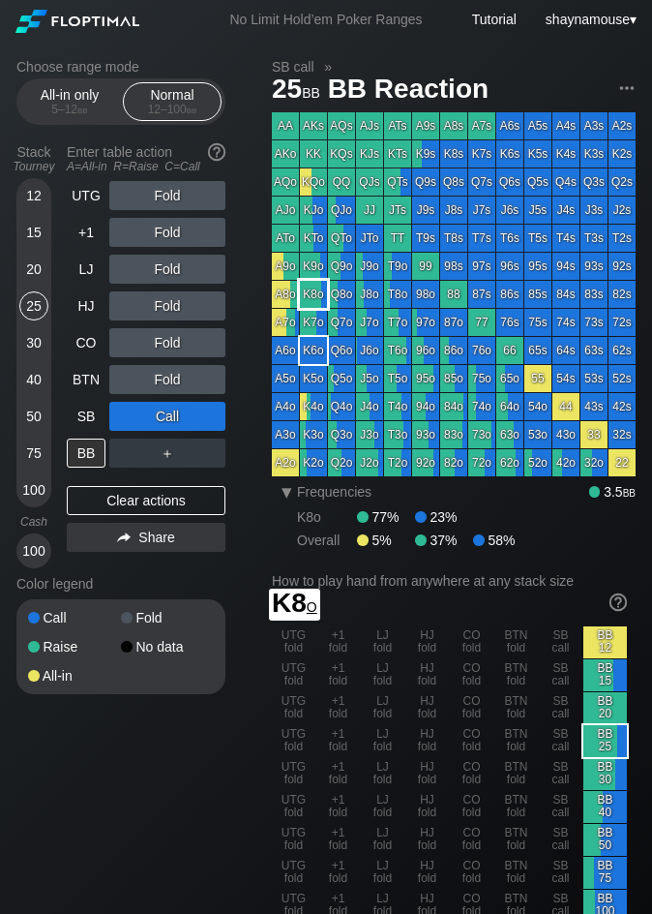
click at [305, 295] on div "K8o" at bounding box center [313, 294] width 27 height 27
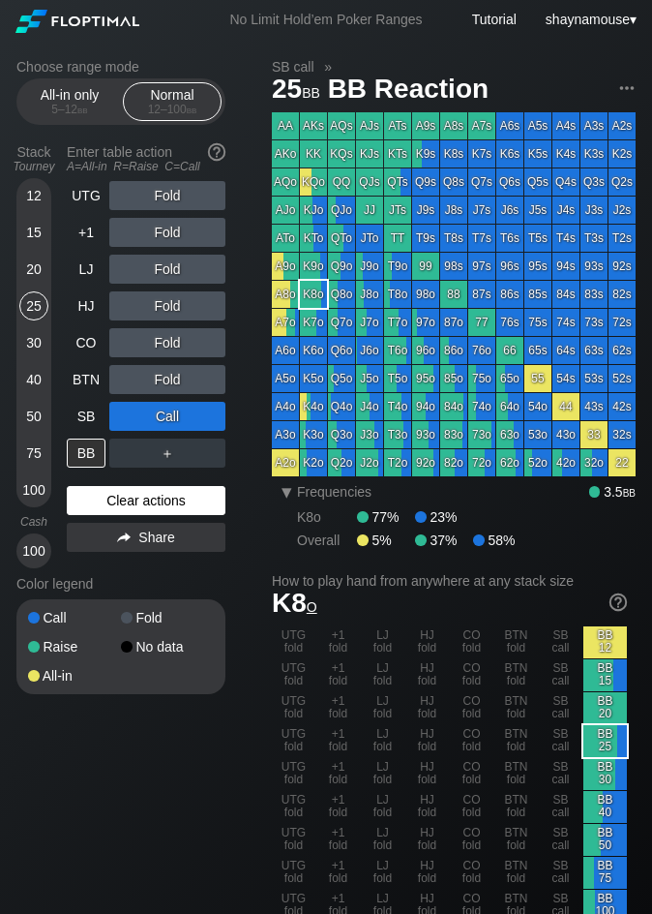
click at [142, 506] on div "Clear actions" at bounding box center [146, 500] width 159 height 29
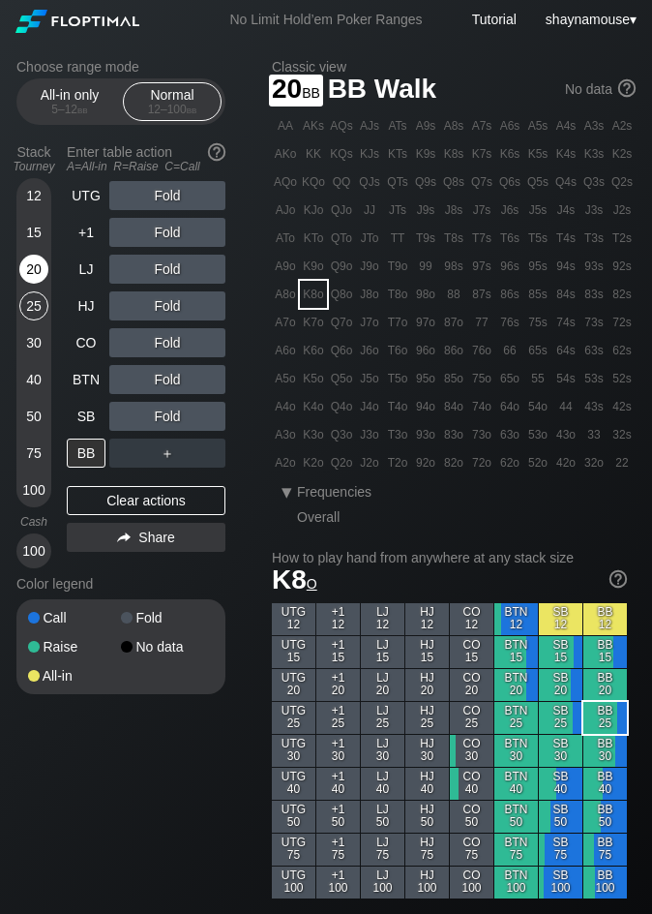
click at [40, 271] on div "20" at bounding box center [33, 269] width 29 height 29
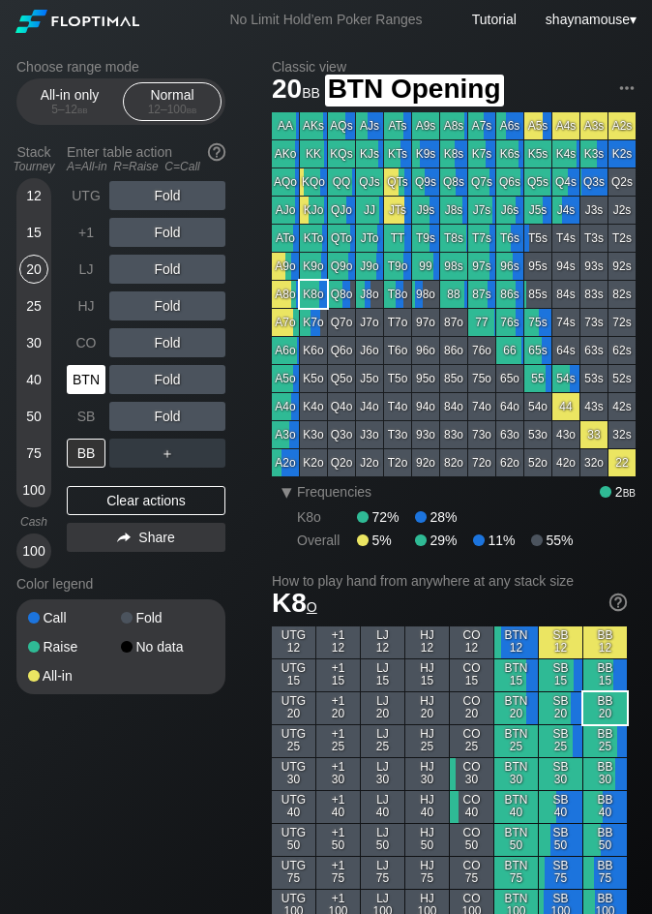
click at [80, 397] on div "BTN" at bounding box center [88, 379] width 43 height 37
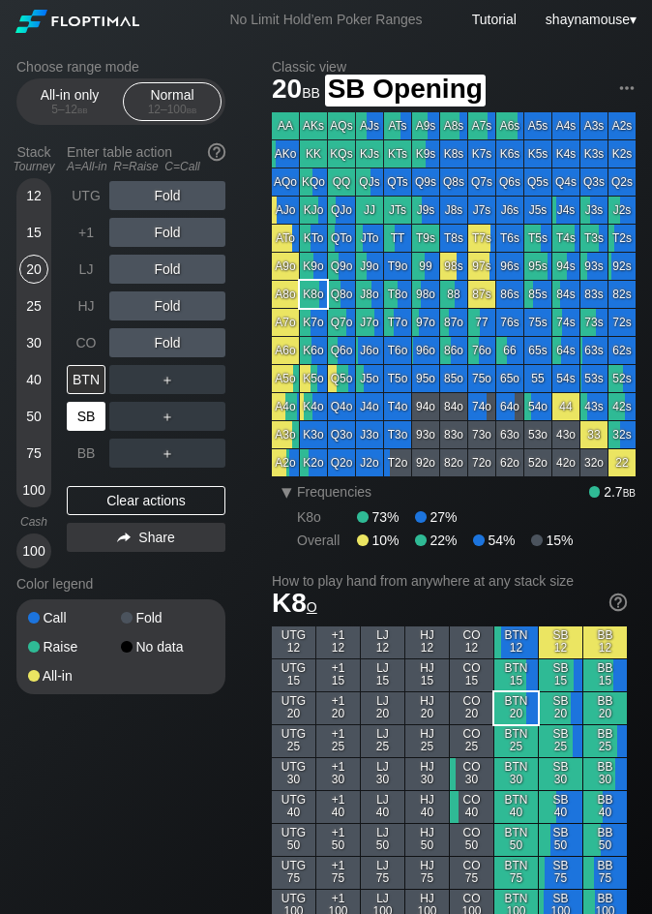
click at [88, 412] on div "SB" at bounding box center [86, 416] width 39 height 29
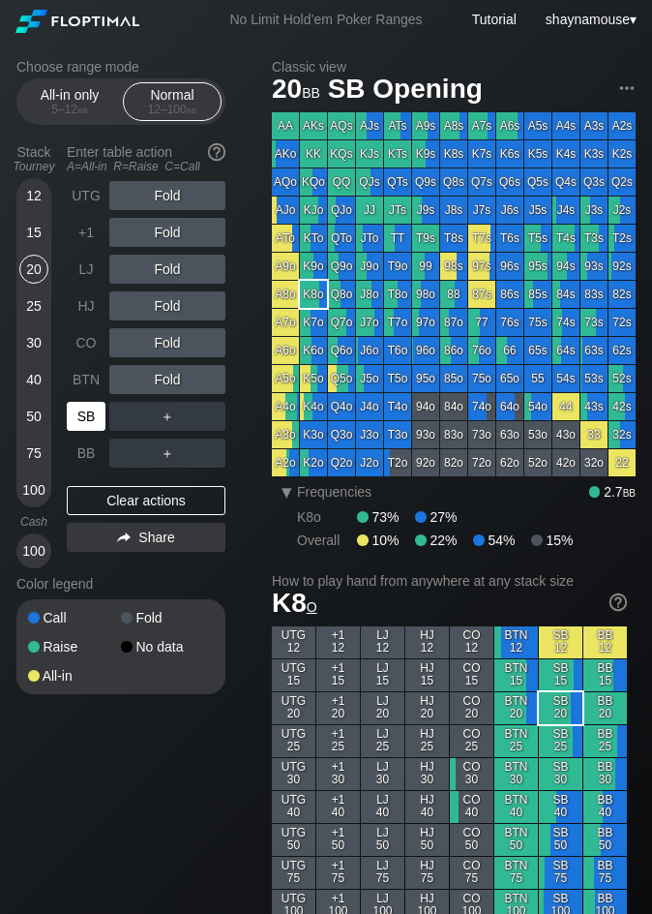
click at [88, 412] on div "SB" at bounding box center [86, 416] width 39 height 29
click at [93, 412] on div "SB" at bounding box center [86, 416] width 39 height 29
click at [92, 422] on div "SB" at bounding box center [86, 416] width 39 height 29
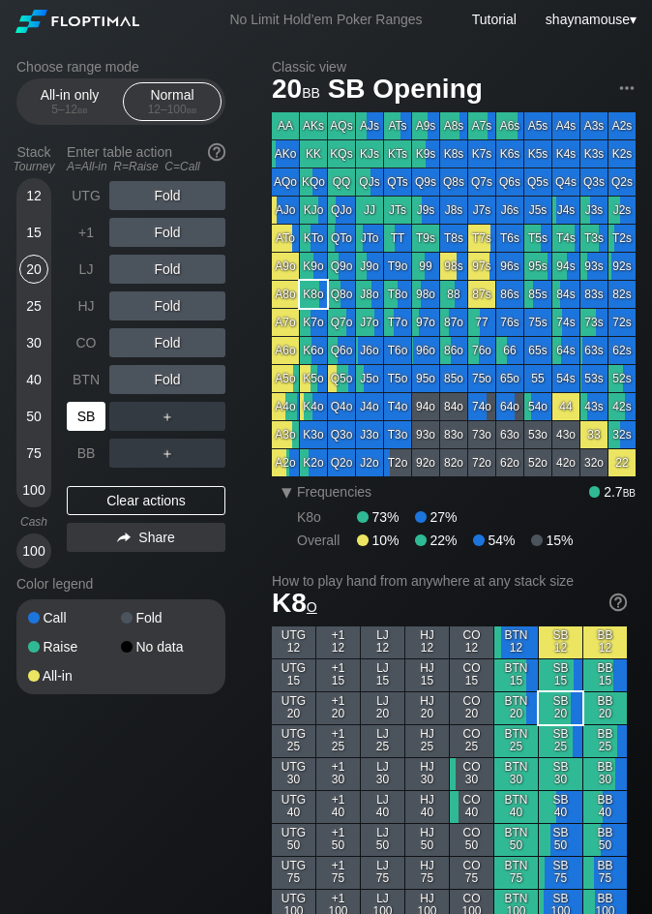
click at [91, 421] on div "SB" at bounding box center [86, 416] width 39 height 29
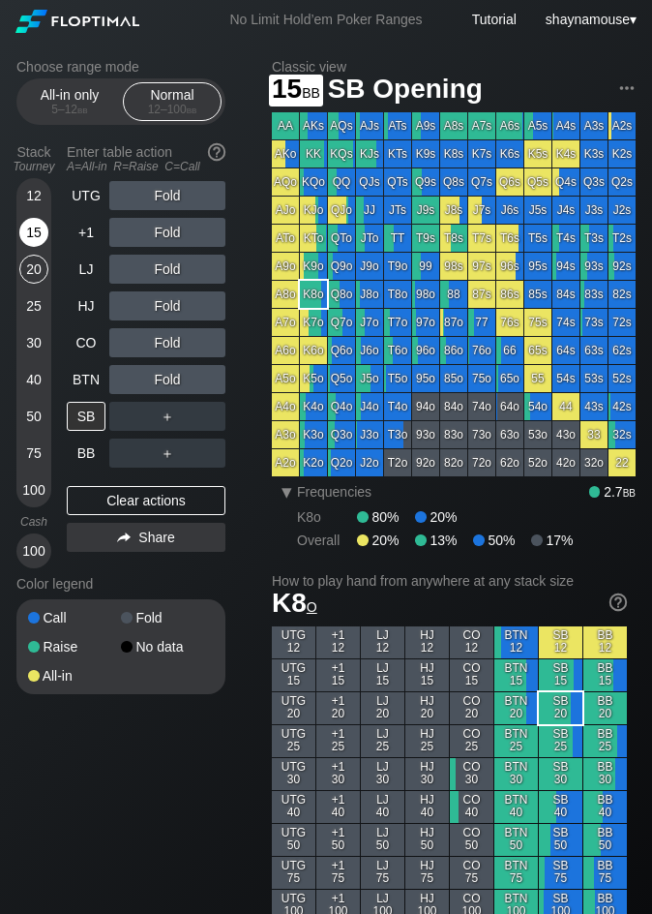
click at [44, 238] on div "15" at bounding box center [33, 232] width 29 height 29
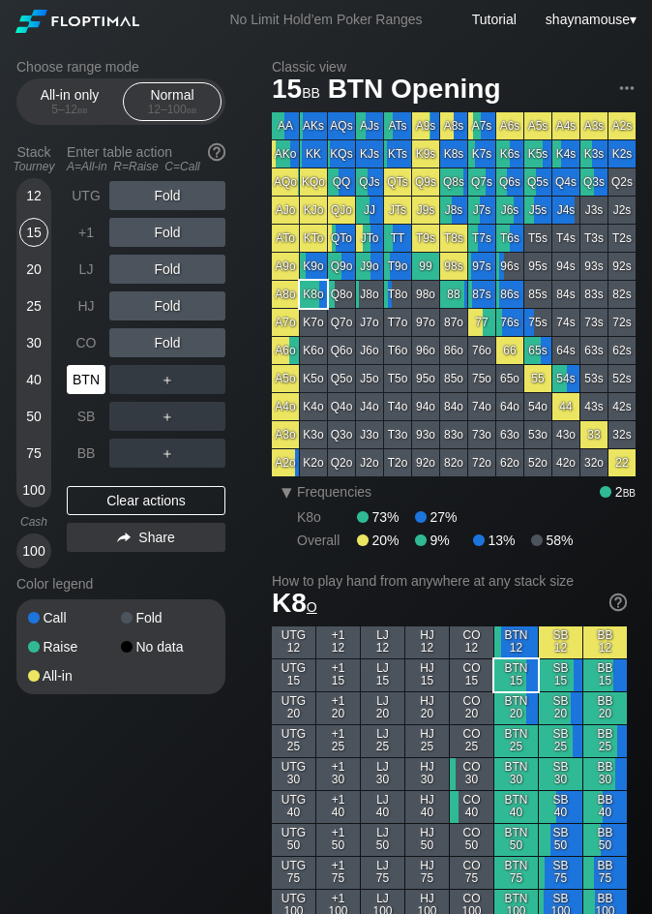
click at [86, 382] on div "BTN" at bounding box center [86, 379] width 39 height 29
click at [94, 383] on div "BTN" at bounding box center [86, 379] width 39 height 29
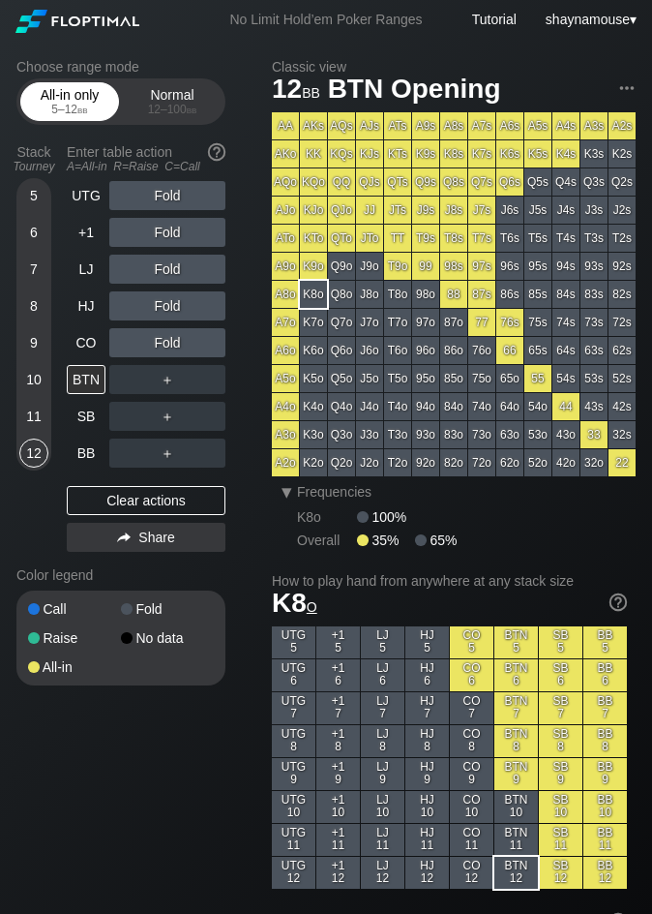
click at [61, 90] on div "All-in only 5 – 12 bb" at bounding box center [69, 101] width 89 height 37
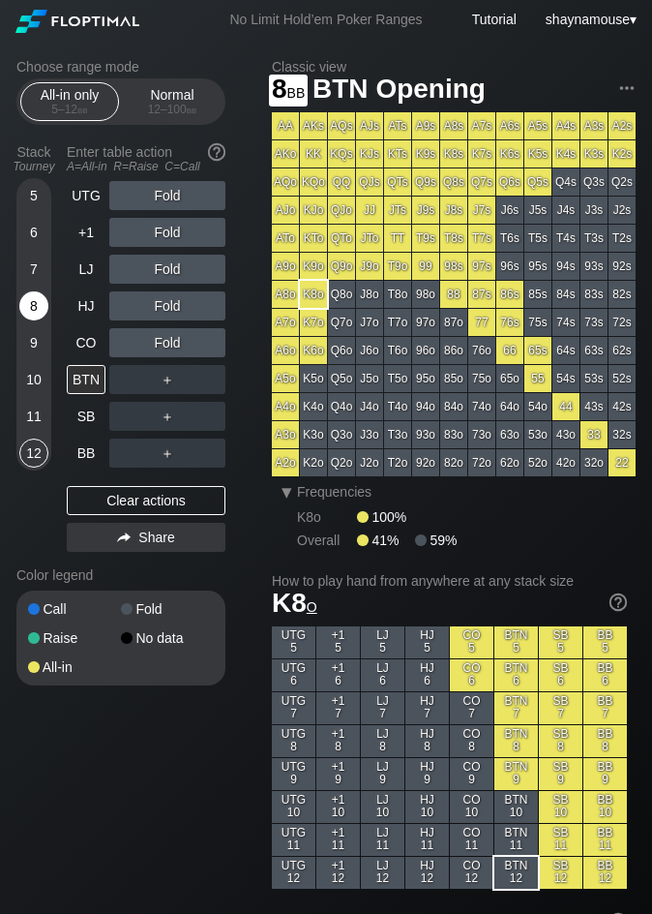
click at [40, 310] on div "8" at bounding box center [33, 305] width 29 height 29
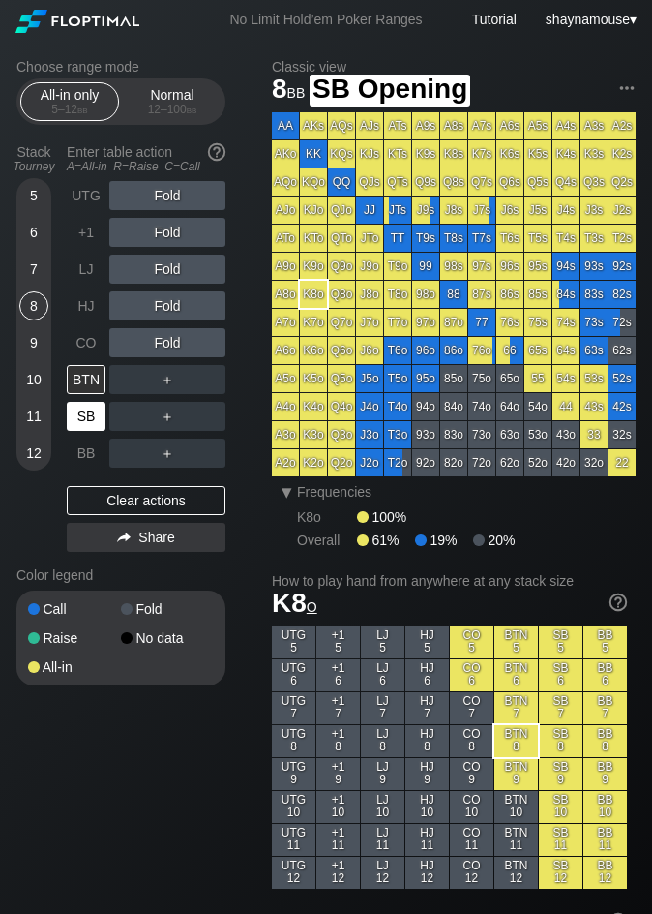
click at [86, 415] on div "SB" at bounding box center [86, 416] width 39 height 29
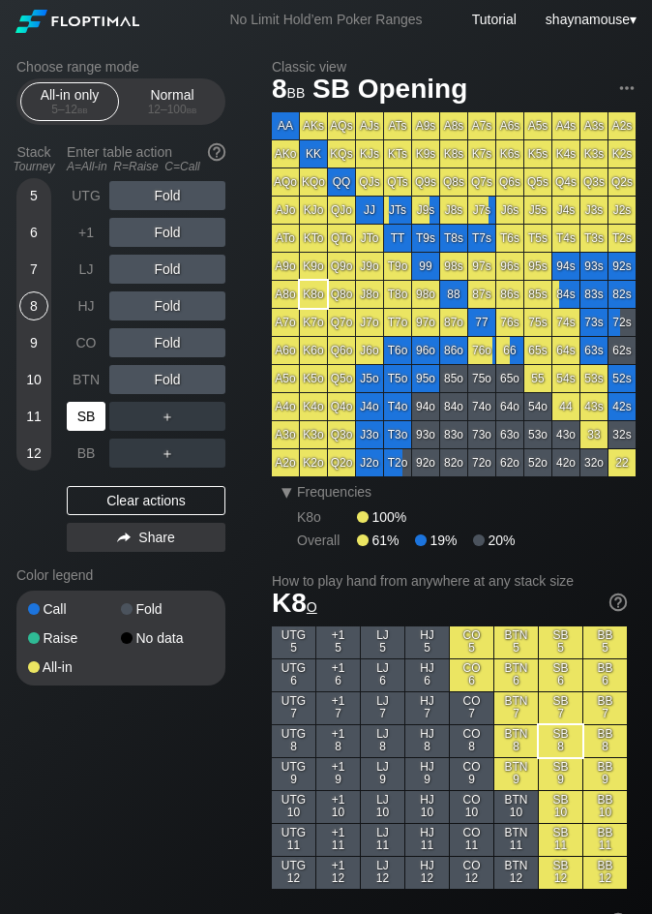
click at [86, 415] on div "SB" at bounding box center [86, 416] width 39 height 29
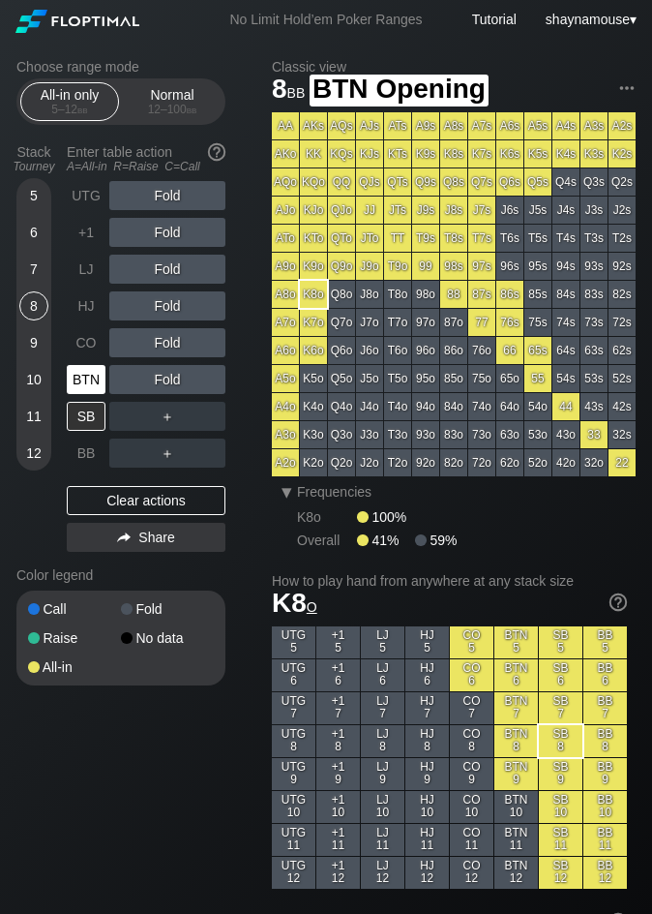
click at [87, 385] on div "BTN" at bounding box center [86, 379] width 39 height 29
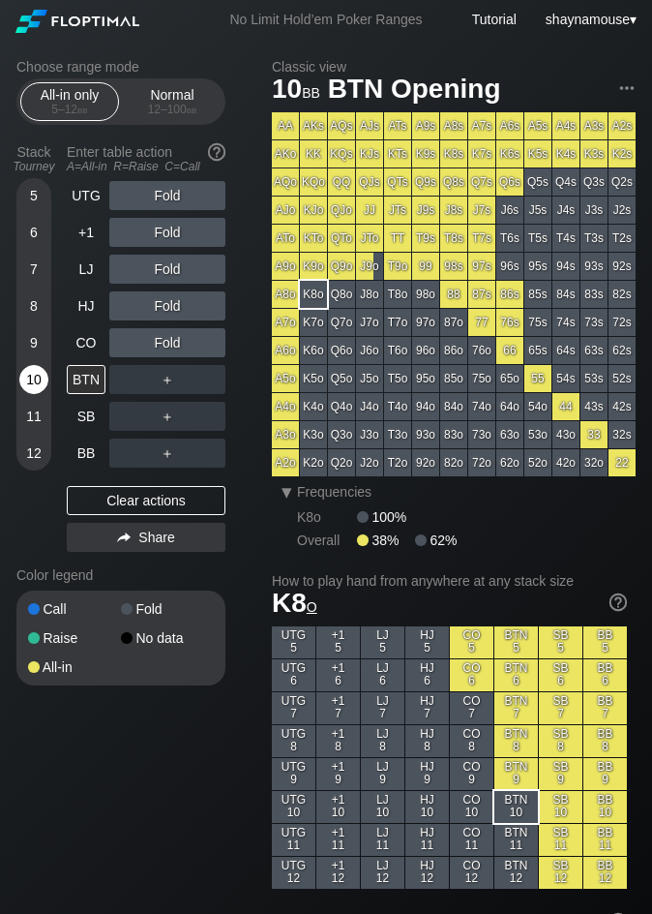
click at [47, 376] on div "10" at bounding box center [33, 379] width 29 height 29
click at [77, 378] on div "BTN" at bounding box center [86, 379] width 39 height 29
click at [204, 415] on div "C ✕" at bounding box center [207, 416] width 38 height 29
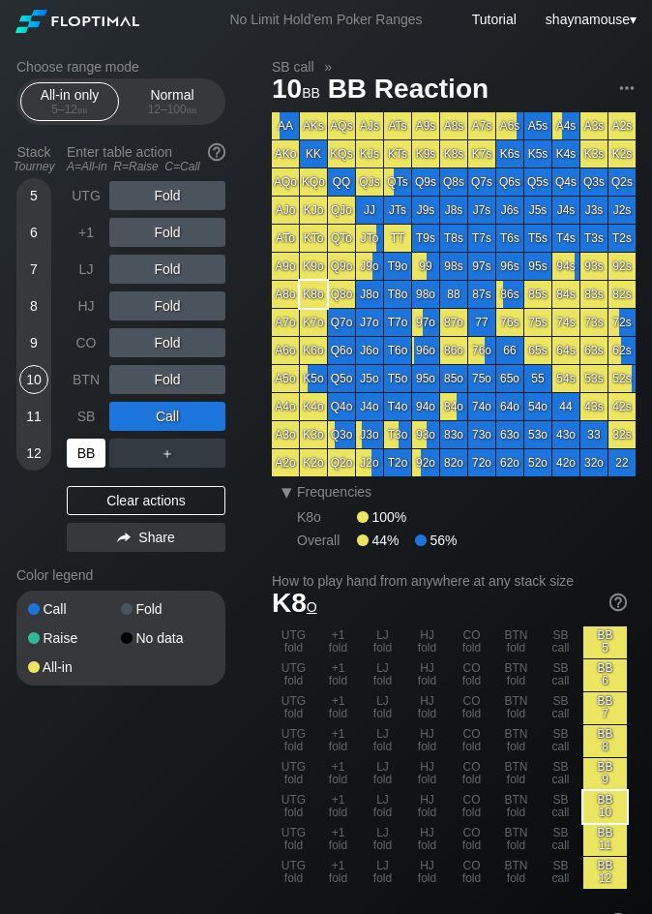
click at [87, 460] on div "BB" at bounding box center [86, 452] width 39 height 29
click at [144, 517] on div "UTG Fold +1 Fold LJ Fold HJ Fold CO Fold BTN Fold SB Call BB ＋ Clear actions Sh…" at bounding box center [146, 370] width 159 height 378
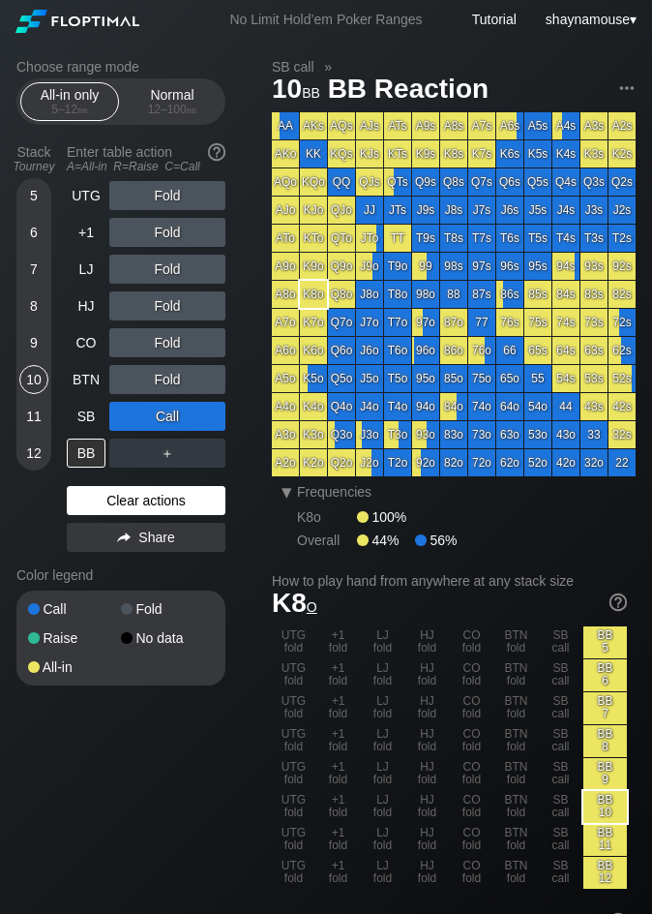
click at [148, 496] on div "Clear actions" at bounding box center [146, 500] width 159 height 29
click at [147, 493] on div "Clear actions" at bounding box center [146, 500] width 159 height 29
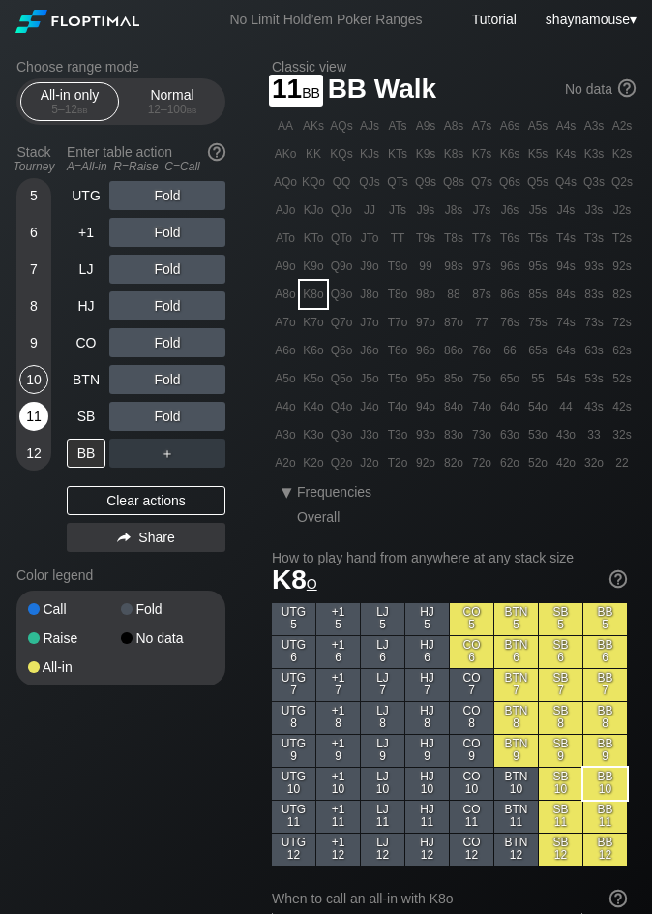
click at [42, 414] on div "11" at bounding box center [33, 416] width 29 height 29
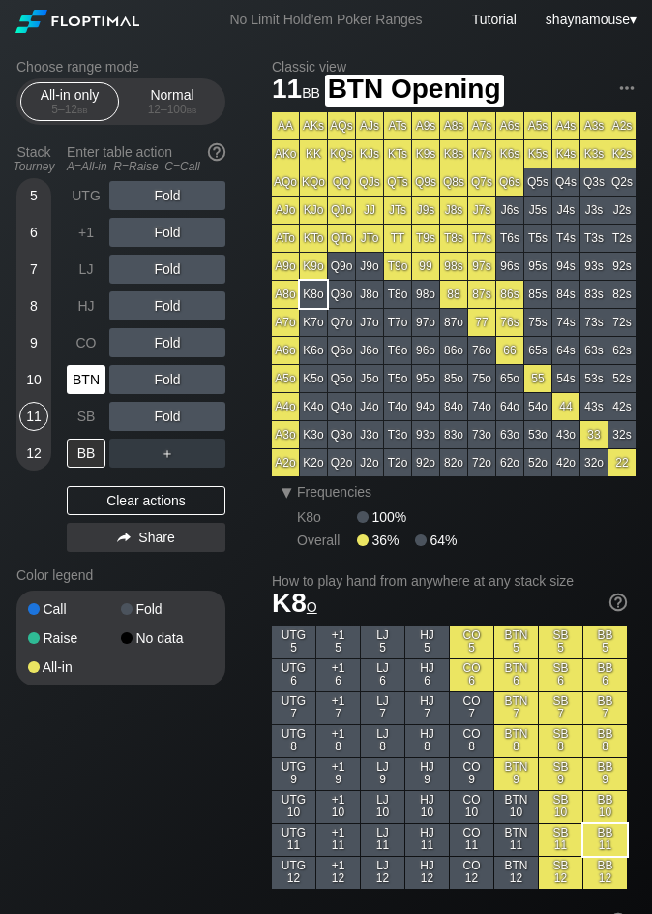
click at [91, 377] on div "BTN" at bounding box center [86, 379] width 39 height 29
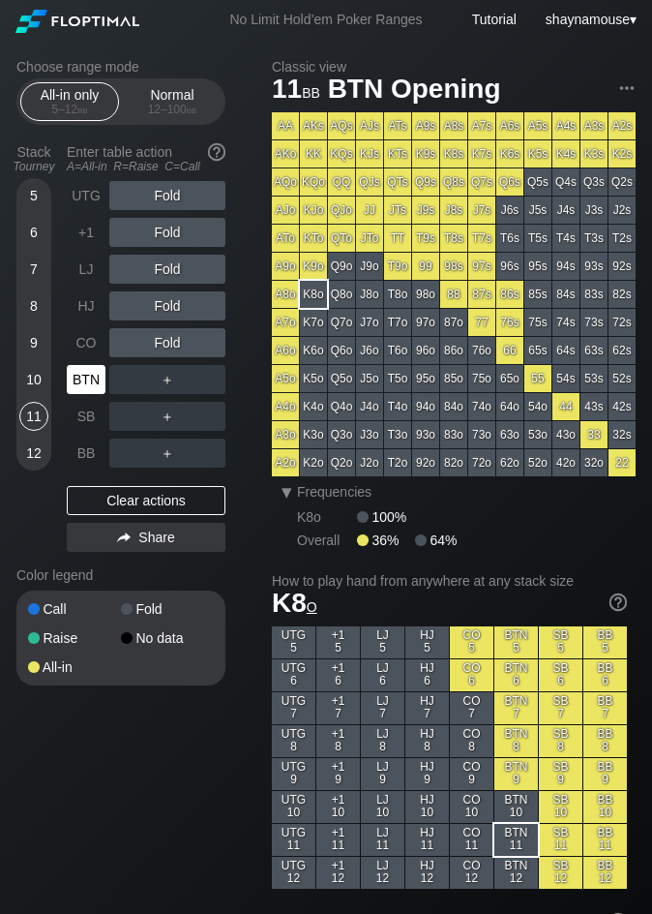
click at [91, 377] on div "BTN" at bounding box center [86, 379] width 39 height 29
click at [165, 81] on div "All-in only 5 – 12 bb Normal 12 – 100 bb" at bounding box center [120, 101] width 209 height 46
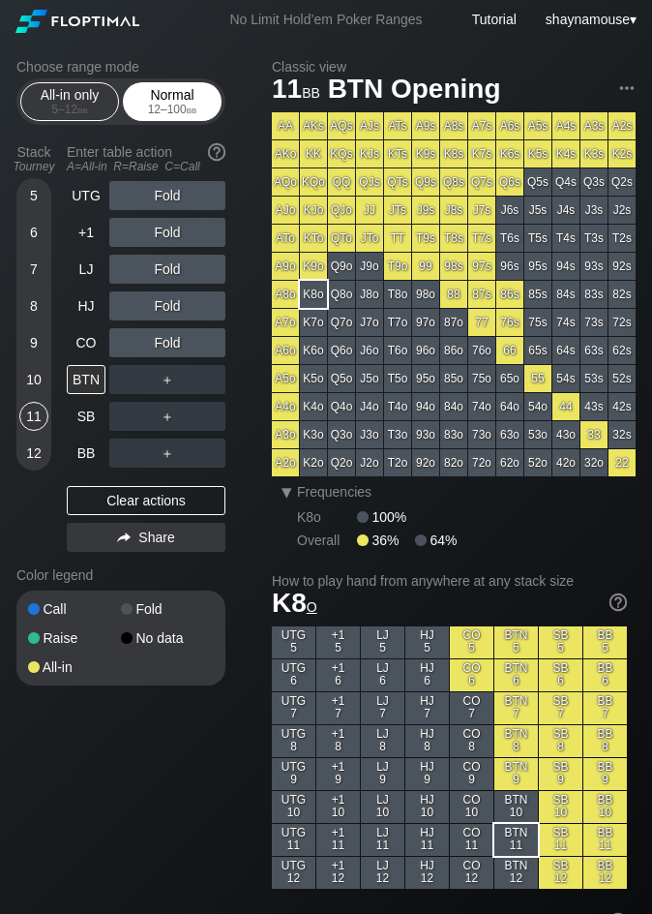
click at [159, 97] on div "Normal 12 – 100 bb" at bounding box center [172, 101] width 89 height 37
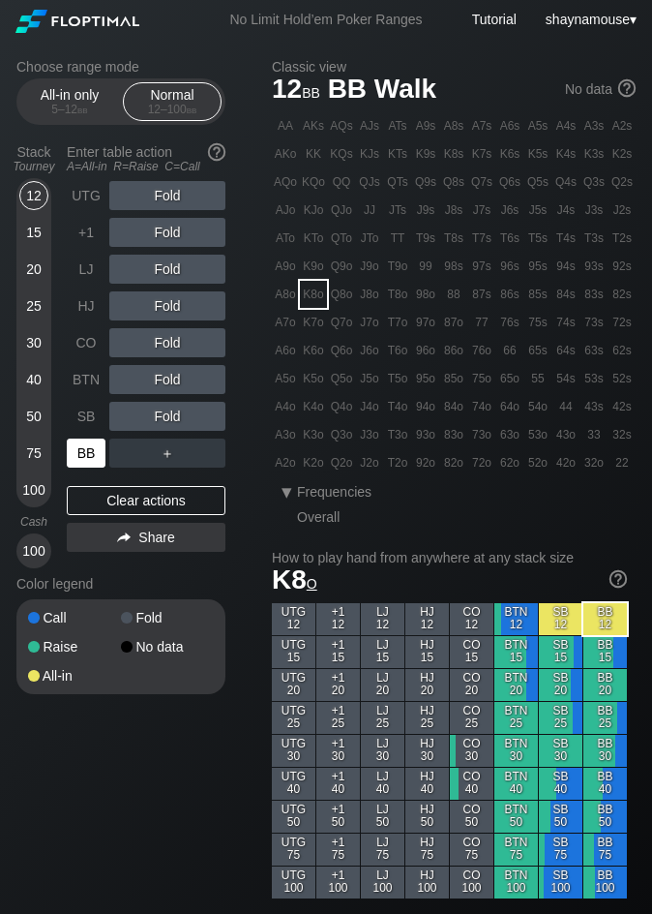
click at [81, 435] on div "BB" at bounding box center [88, 453] width 43 height 37
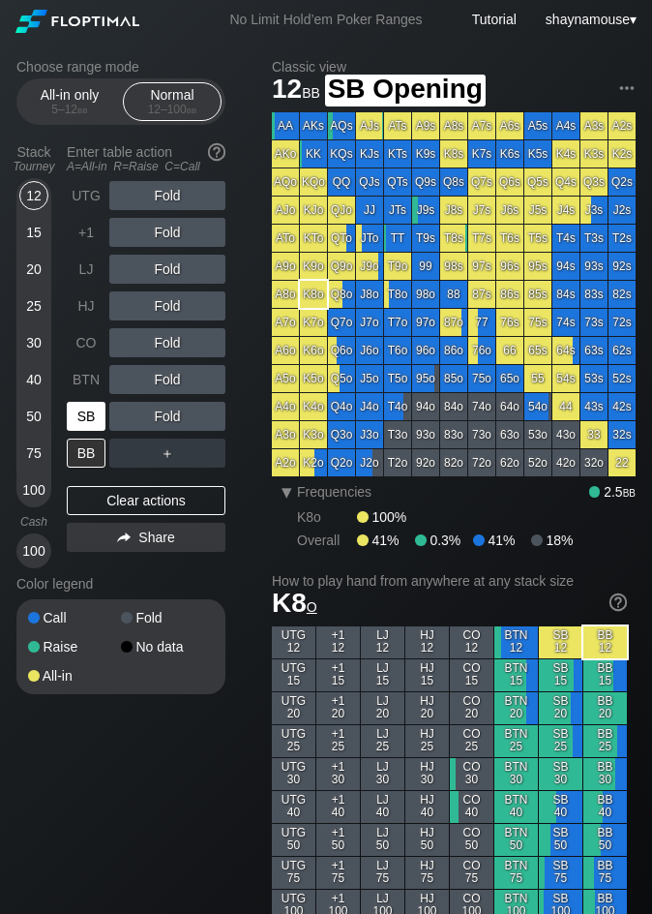
click at [82, 419] on div "SB" at bounding box center [86, 416] width 39 height 29
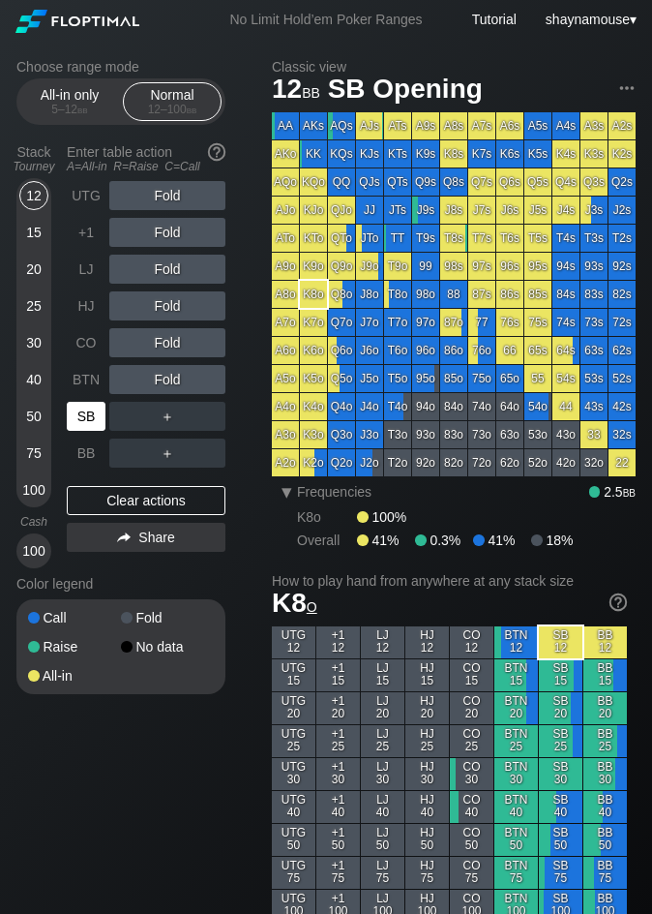
click at [82, 415] on div "SB" at bounding box center [86, 416] width 39 height 29
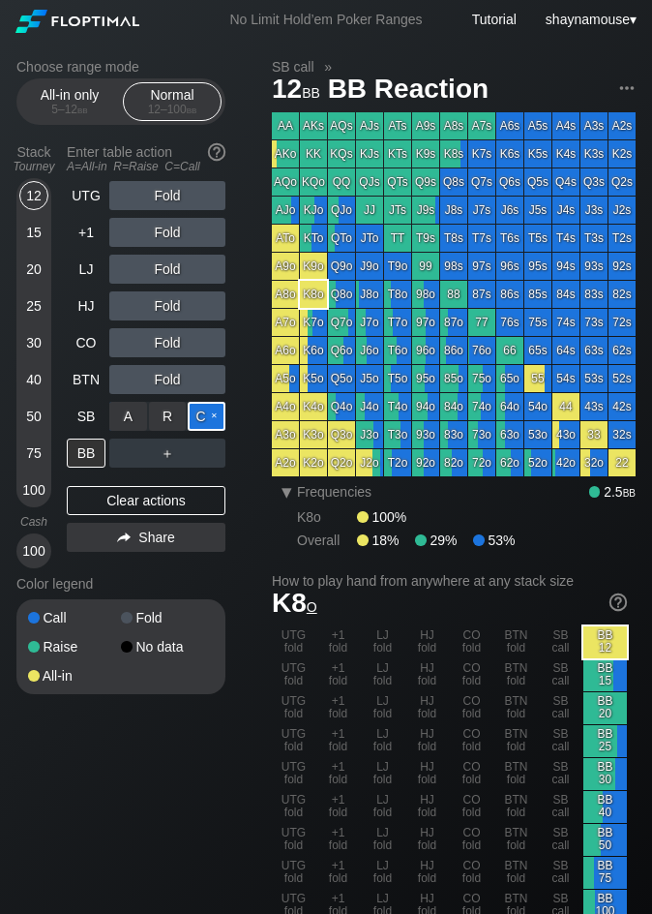
click at [211, 418] on div "C ✕" at bounding box center [207, 416] width 38 height 29
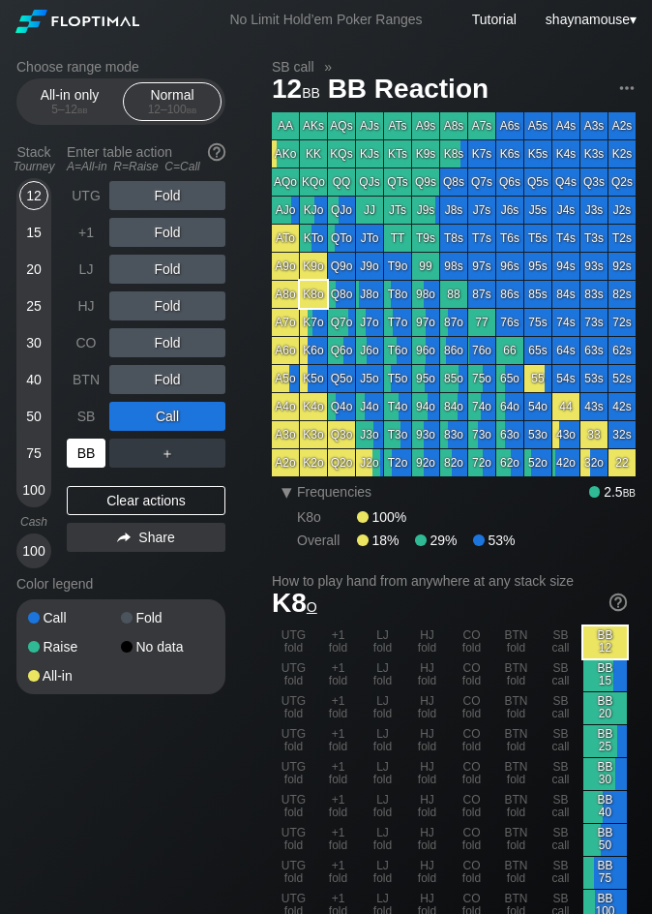
click at [80, 456] on div "BB" at bounding box center [86, 452] width 39 height 29
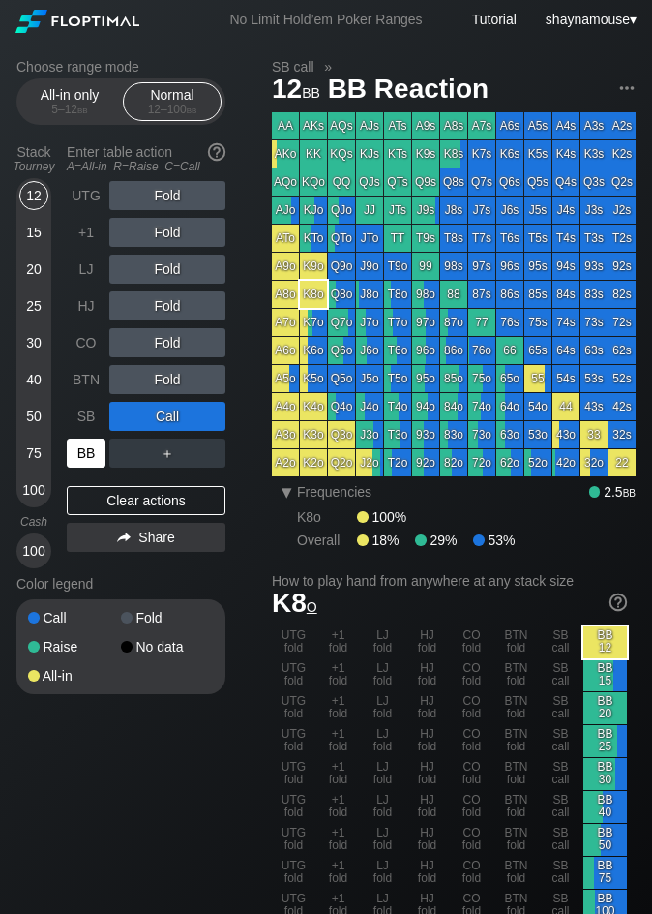
click at [80, 456] on div "BB" at bounding box center [86, 452] width 39 height 29
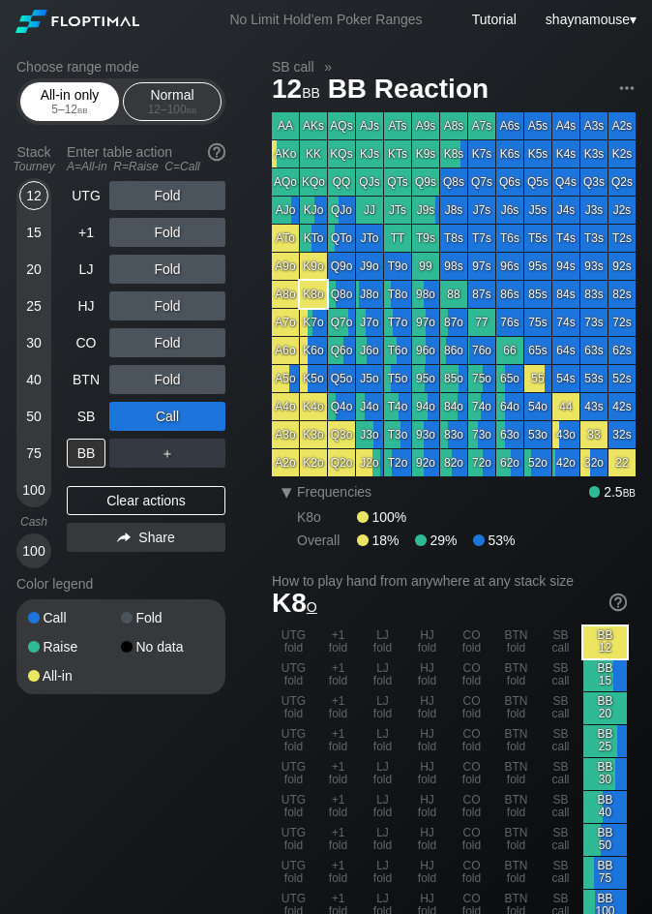
click at [73, 104] on div "5 – 12 bb" at bounding box center [69, 110] width 81 height 14
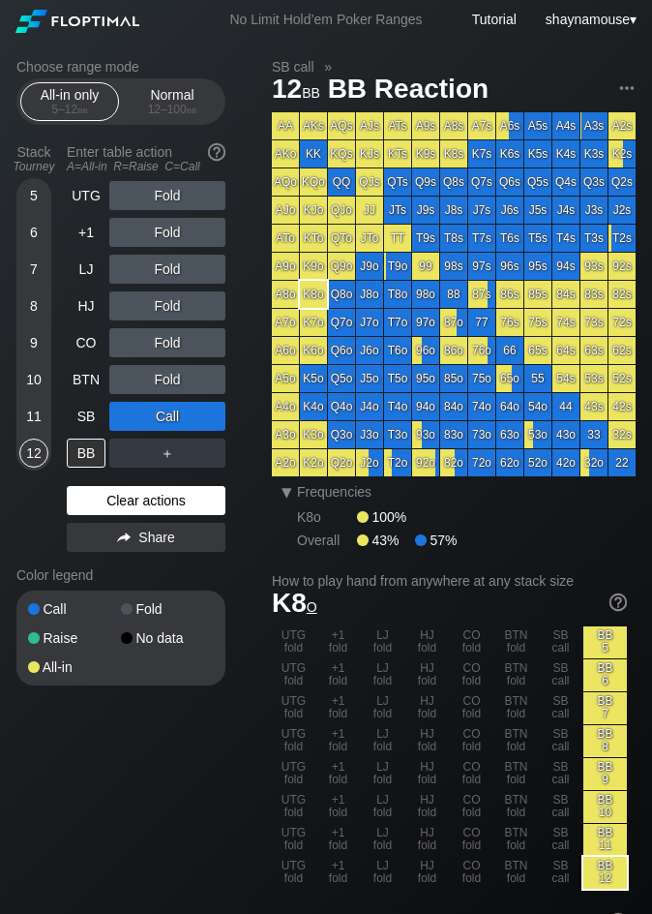
click at [126, 495] on div "Clear actions" at bounding box center [146, 500] width 159 height 29
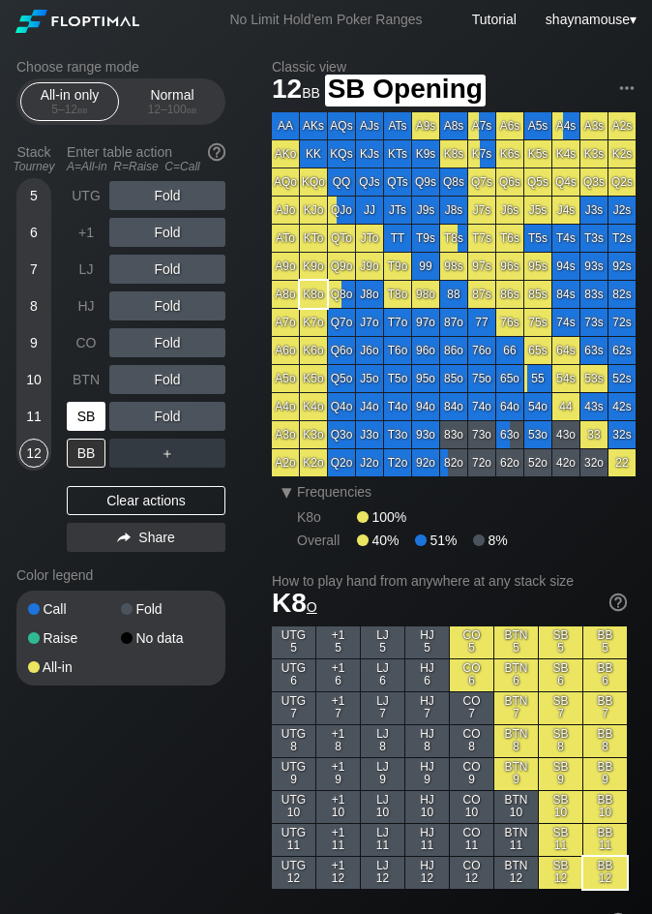
click at [83, 427] on div "SB" at bounding box center [86, 416] width 39 height 29
